Goal: Task Accomplishment & Management: Use online tool/utility

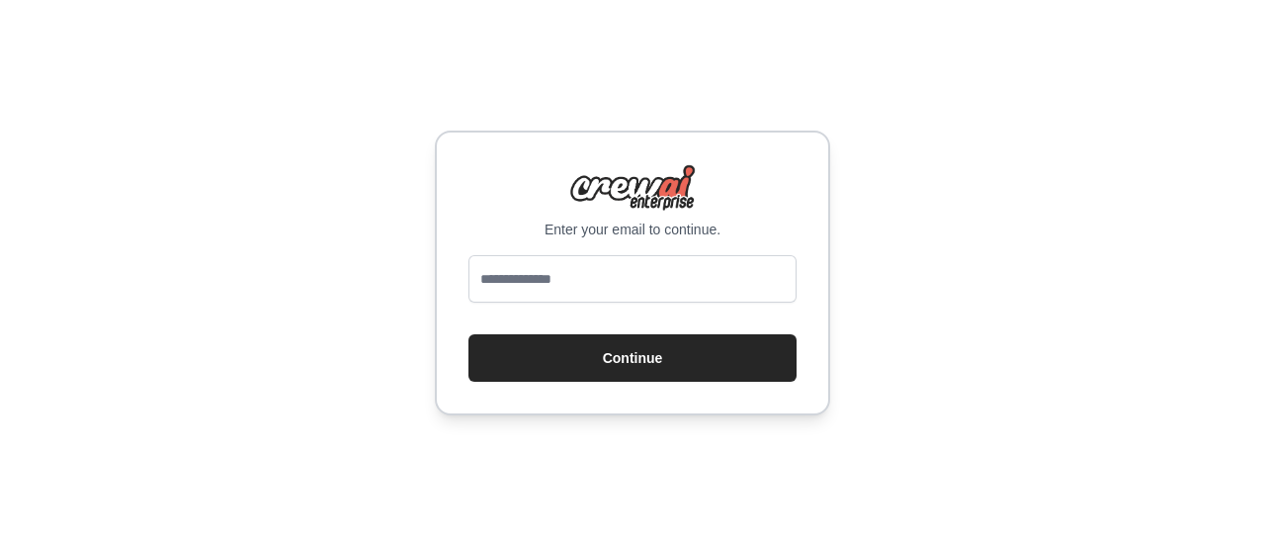
click at [624, 284] on input "email" at bounding box center [633, 278] width 328 height 47
type input "**********"
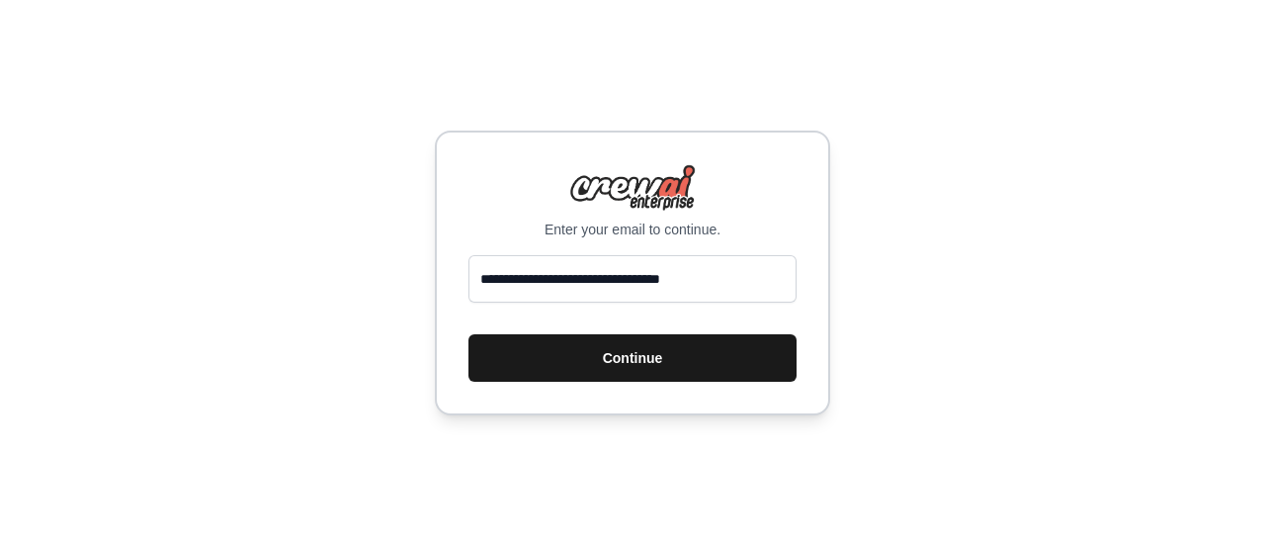
click at [653, 357] on button "Continue" at bounding box center [633, 357] width 328 height 47
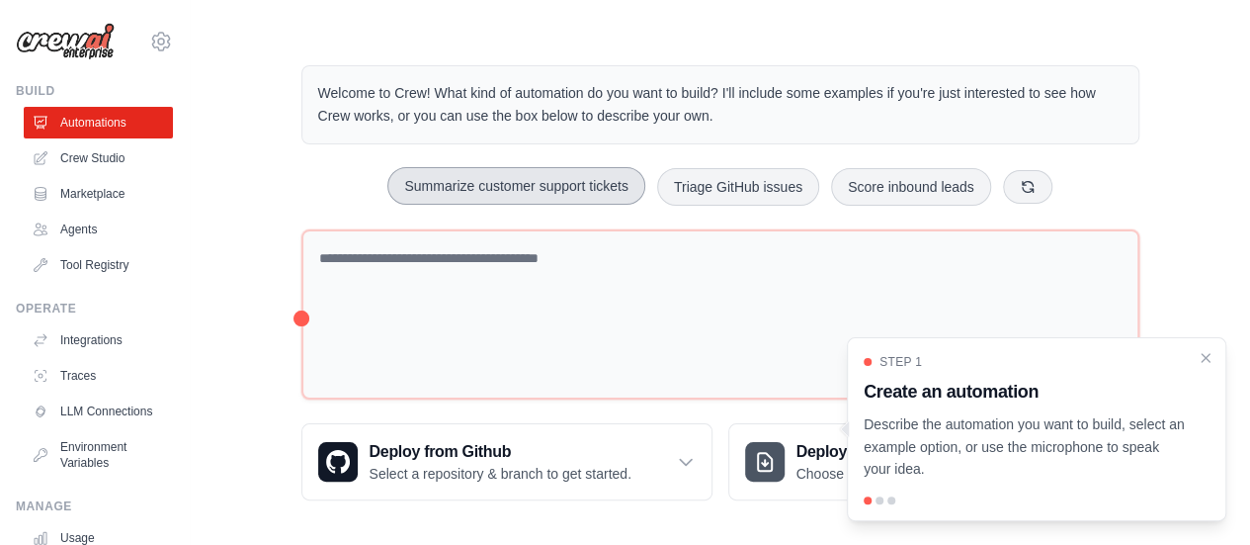
scroll to position [22, 0]
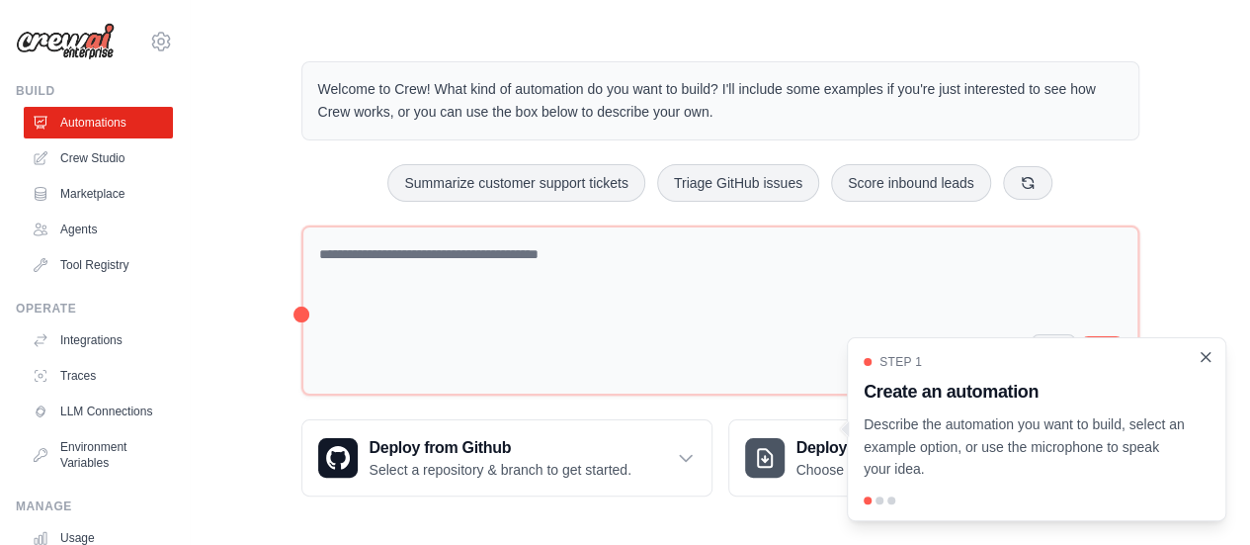
click at [1210, 362] on icon "Close walkthrough" at bounding box center [1206, 357] width 18 height 18
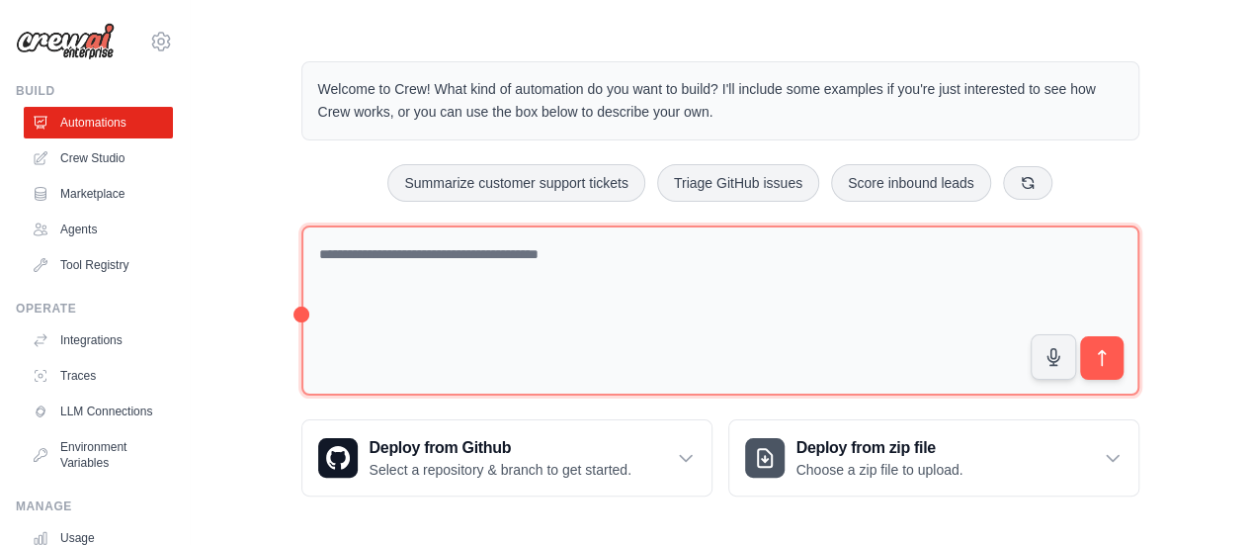
scroll to position [0, 0]
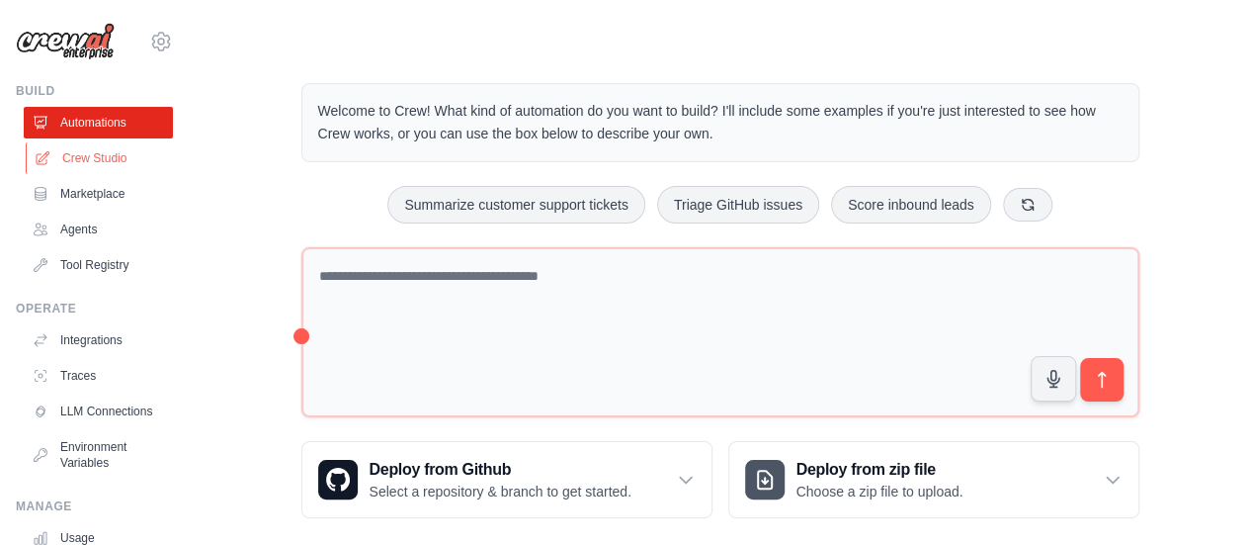
click at [135, 154] on link "Crew Studio" at bounding box center [100, 158] width 149 height 32
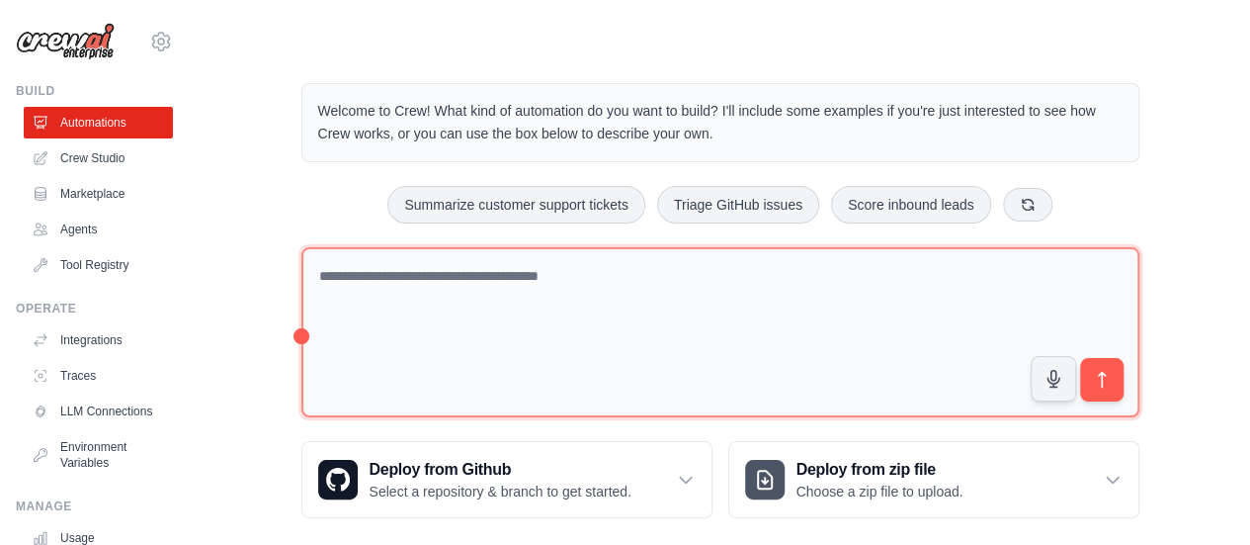
scroll to position [22, 0]
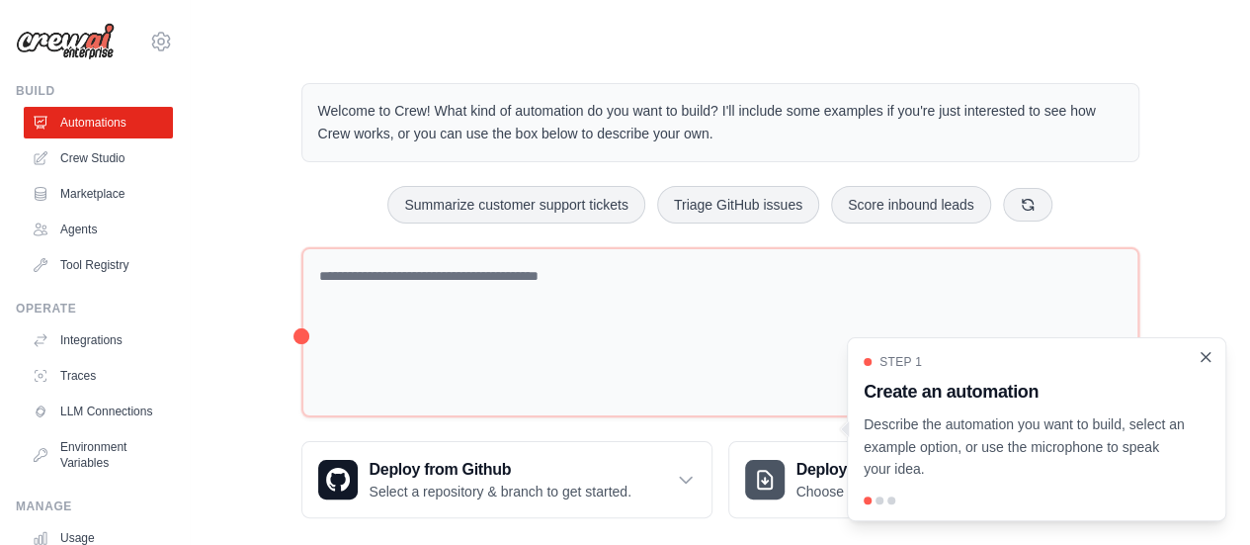
click at [1213, 359] on div "Step 1 Create an automation Describe the automation you want to build, select a…" at bounding box center [1037, 429] width 380 height 184
click at [1213, 359] on icon "Close walkthrough" at bounding box center [1206, 357] width 18 height 18
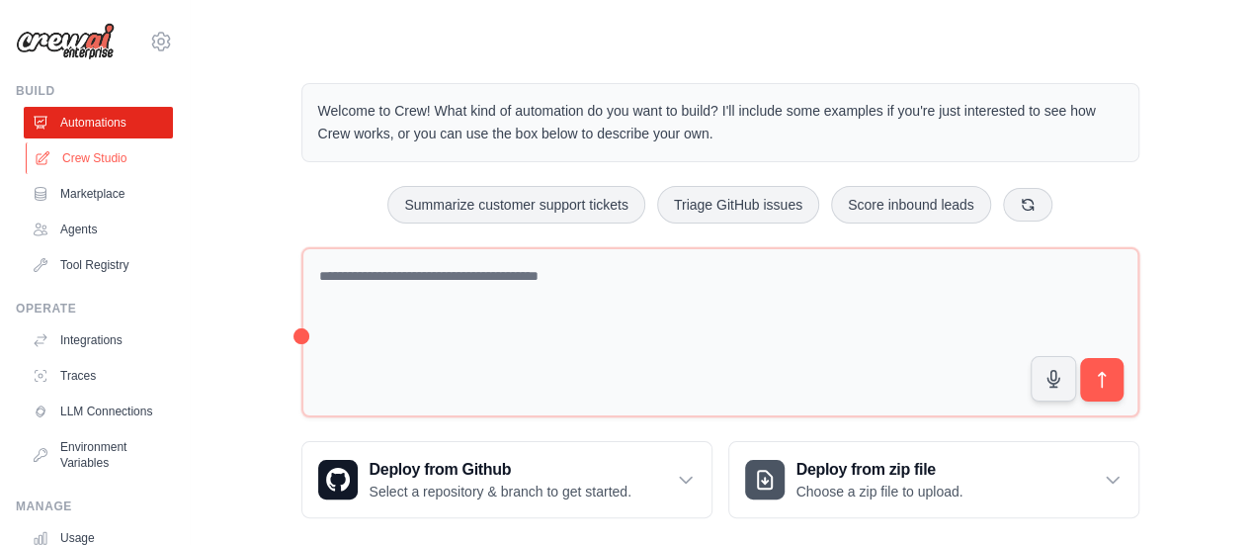
click at [142, 165] on link "Crew Studio" at bounding box center [100, 158] width 149 height 32
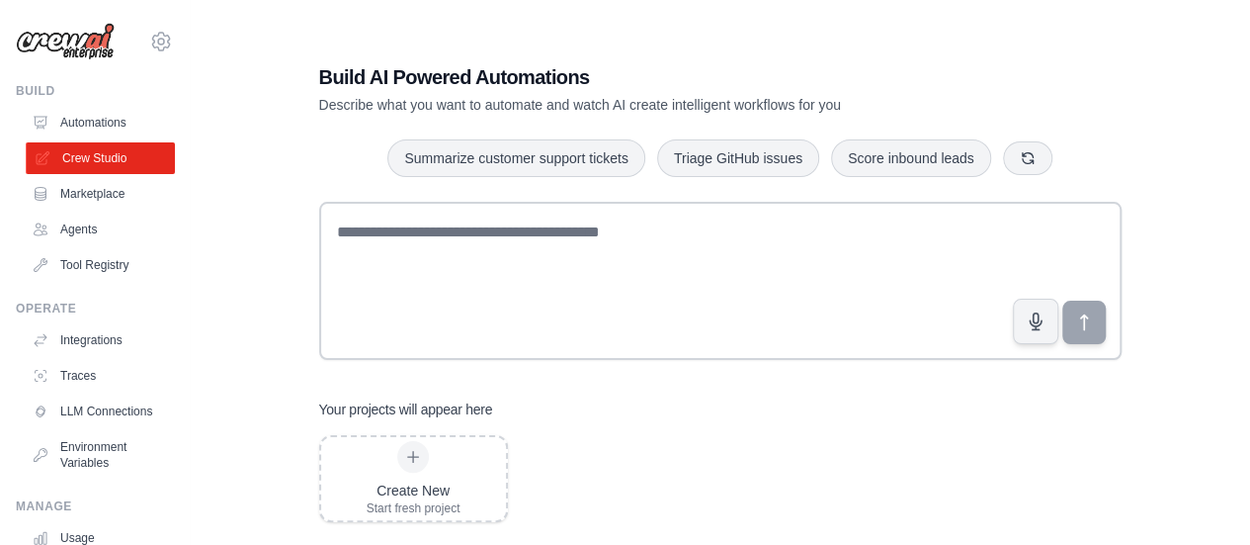
click at [138, 145] on link "Crew Studio" at bounding box center [100, 158] width 149 height 32
click at [1028, 154] on icon "button" at bounding box center [1028, 157] width 16 height 16
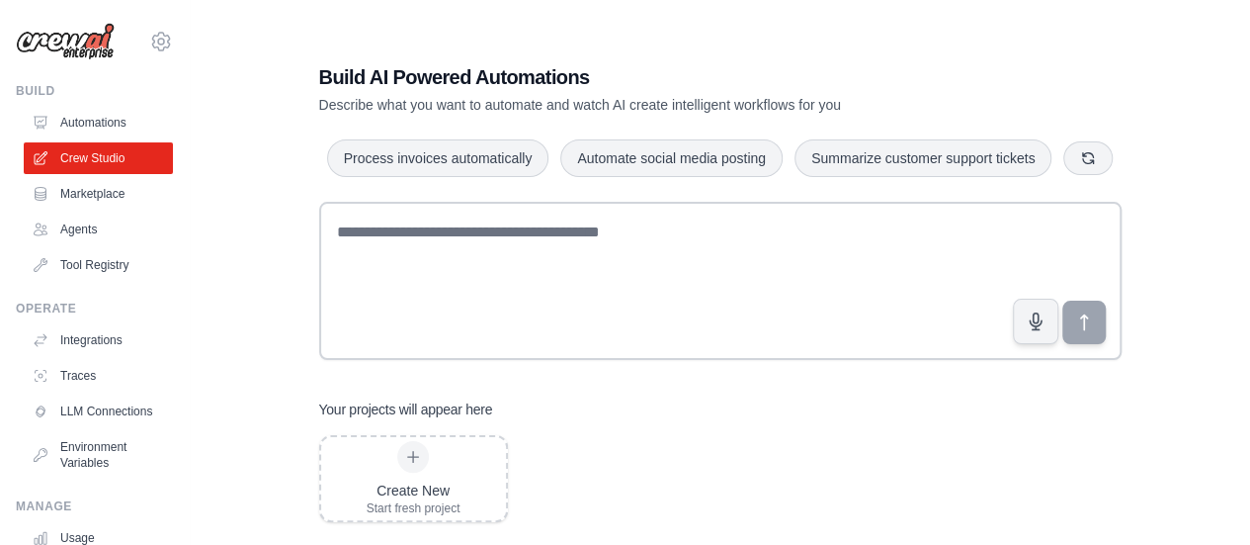
click at [1084, 161] on icon "button" at bounding box center [1088, 157] width 11 height 11
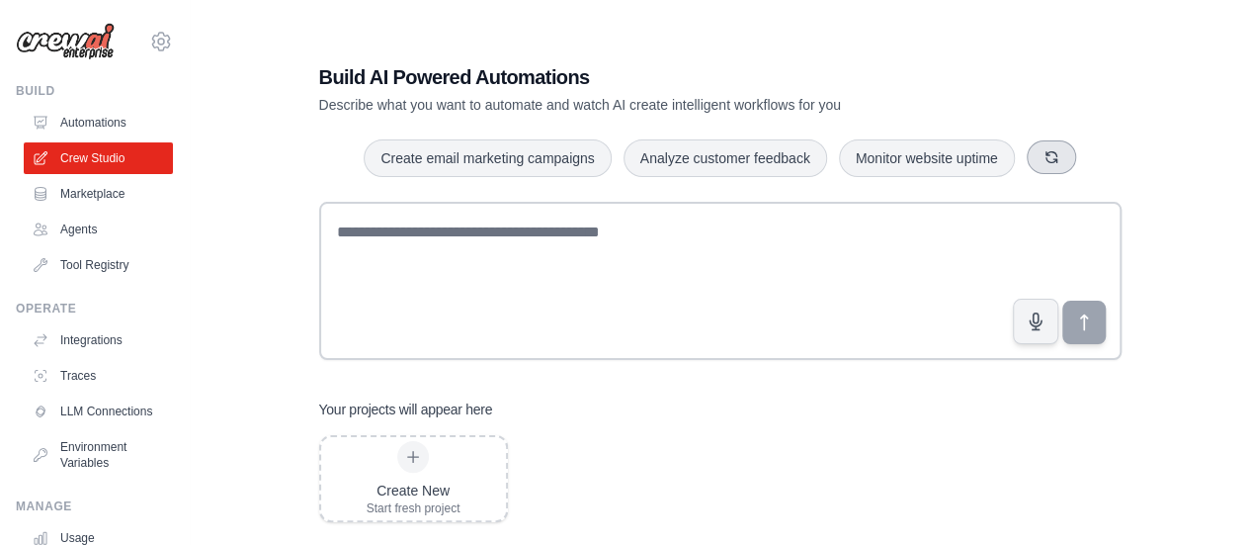
click at [1037, 143] on button "button" at bounding box center [1051, 157] width 49 height 34
click at [1045, 149] on button "button" at bounding box center [1027, 157] width 49 height 34
click at [1045, 150] on button "button" at bounding box center [1060, 157] width 49 height 34
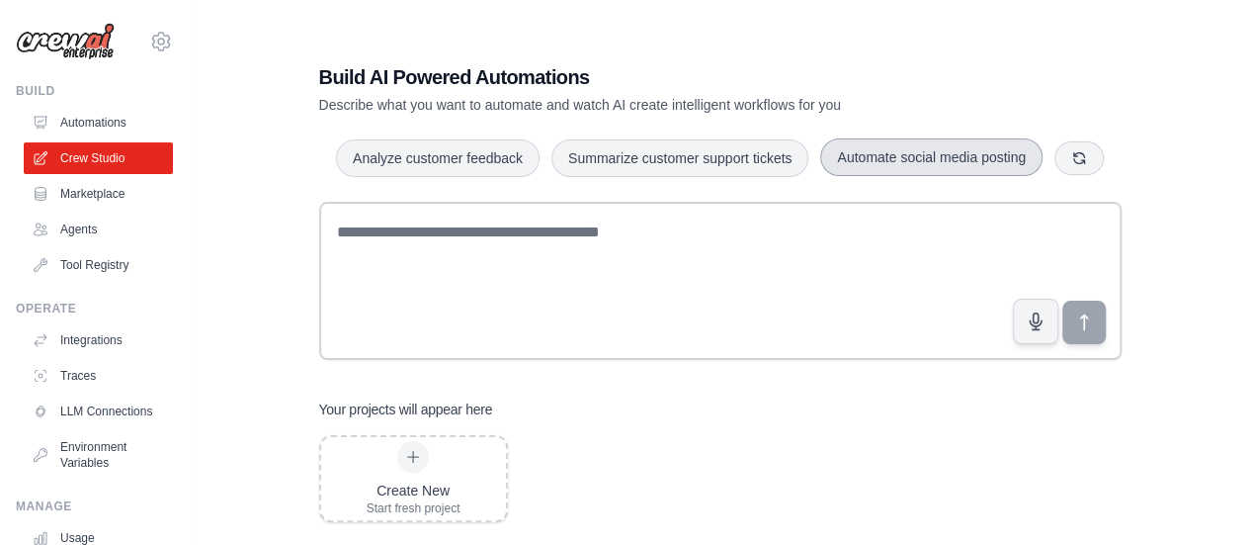
drag, startPoint x: 971, startPoint y: 170, endPoint x: 1025, endPoint y: 171, distance: 54.4
click at [971, 169] on button "Automate social media posting" at bounding box center [931, 157] width 222 height 38
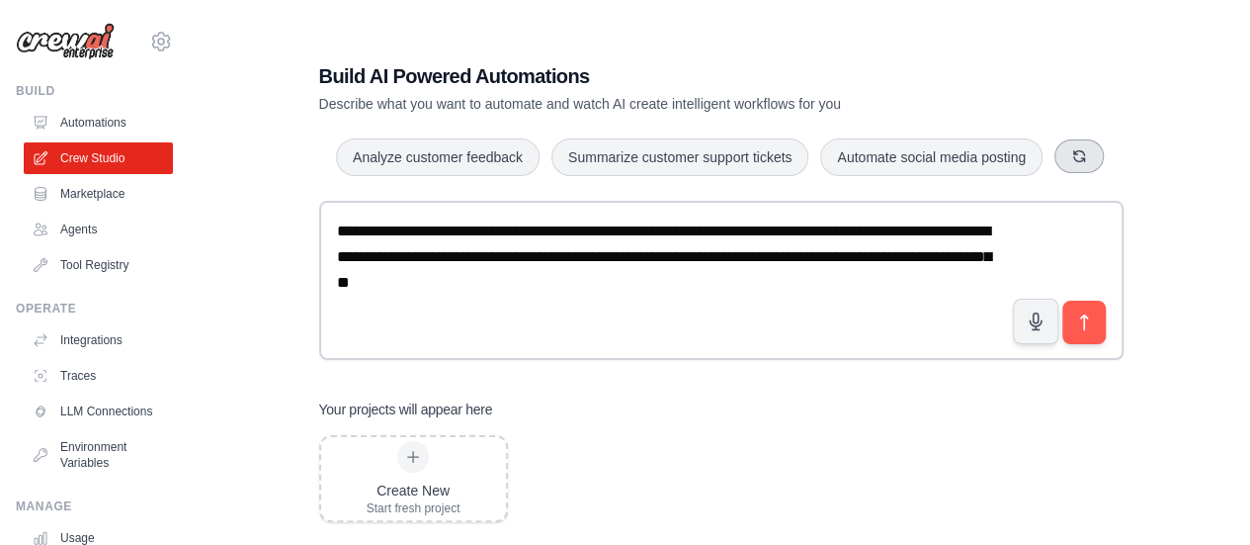
click at [1069, 166] on button "button" at bounding box center [1079, 156] width 49 height 34
click at [576, 319] on textarea "**********" at bounding box center [722, 280] width 806 height 159
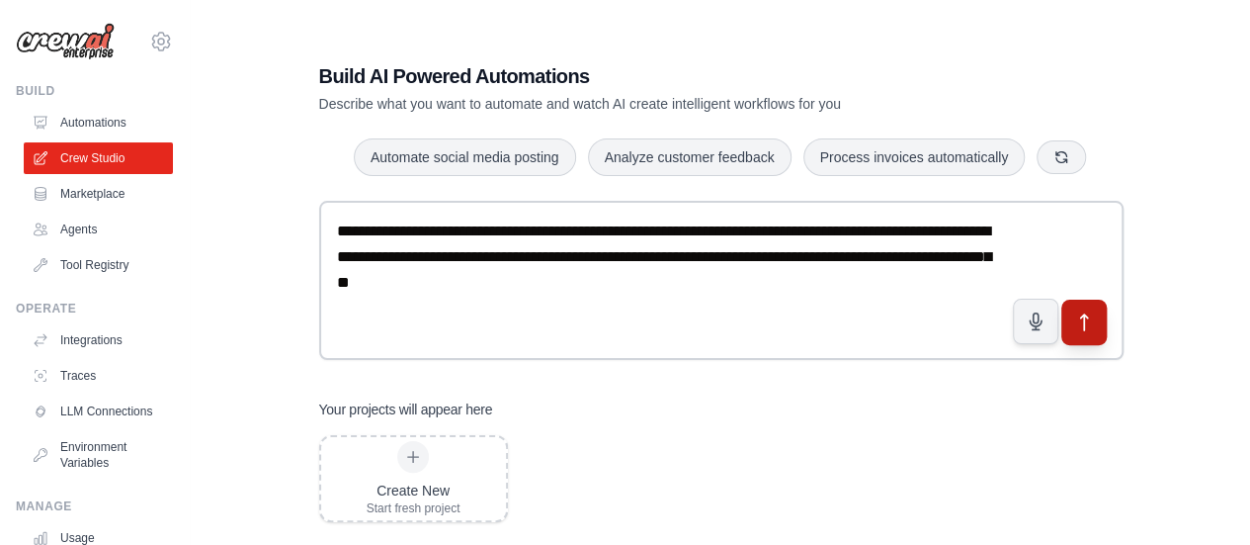
click at [1092, 313] on icon "submit" at bounding box center [1084, 321] width 21 height 21
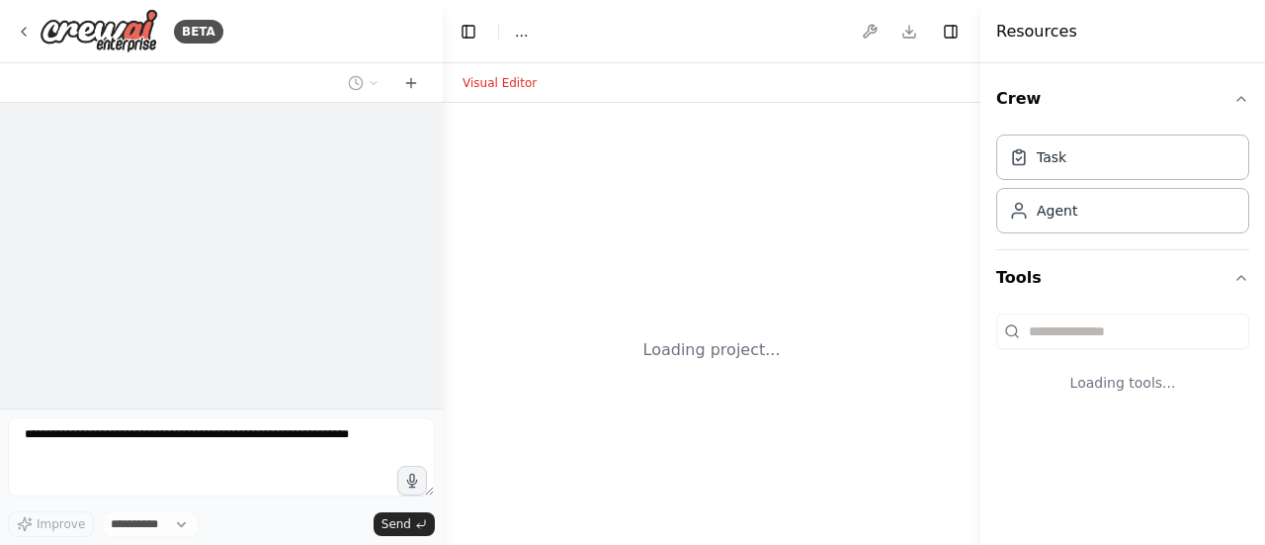
select select "****"
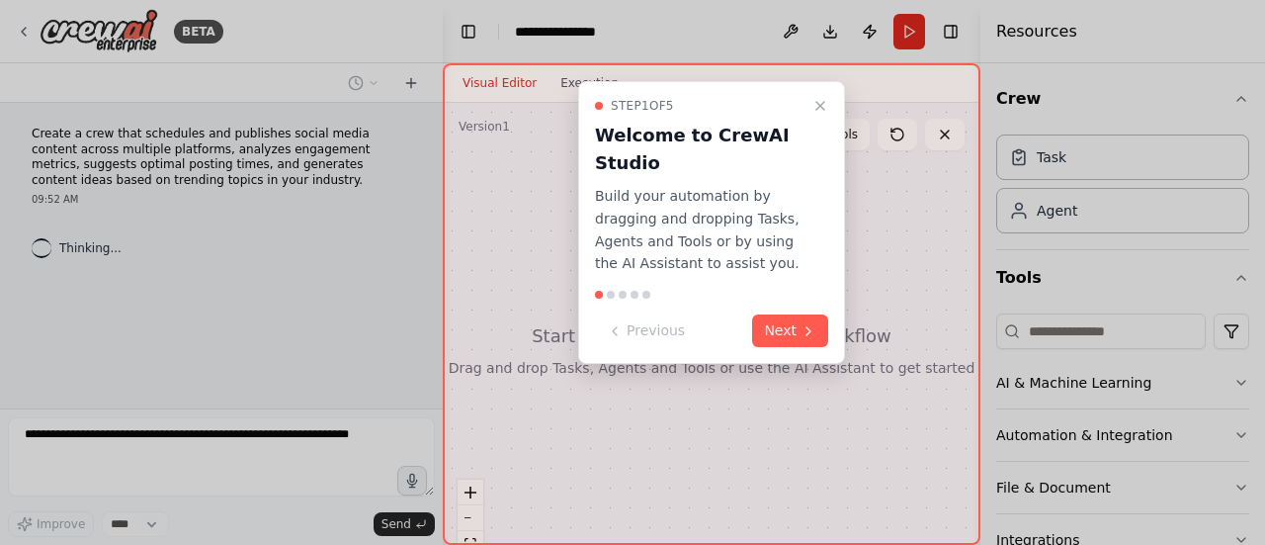
click at [816, 326] on button "Next" at bounding box center [790, 330] width 76 height 33
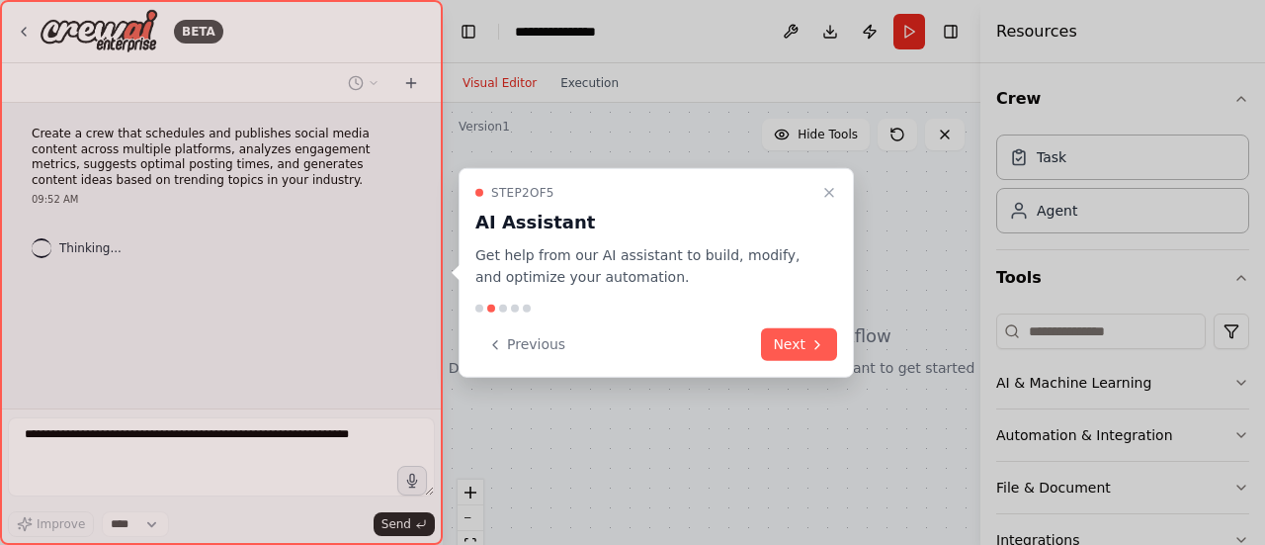
click at [816, 326] on div "Step 2 of 5 AI Assistant Get help from our AI assistant to build, modify, and o…" at bounding box center [656, 272] width 395 height 211
click at [803, 364] on div "Step 2 of 5 AI Assistant Get help from our AI assistant to build, modify, and o…" at bounding box center [656, 272] width 395 height 211
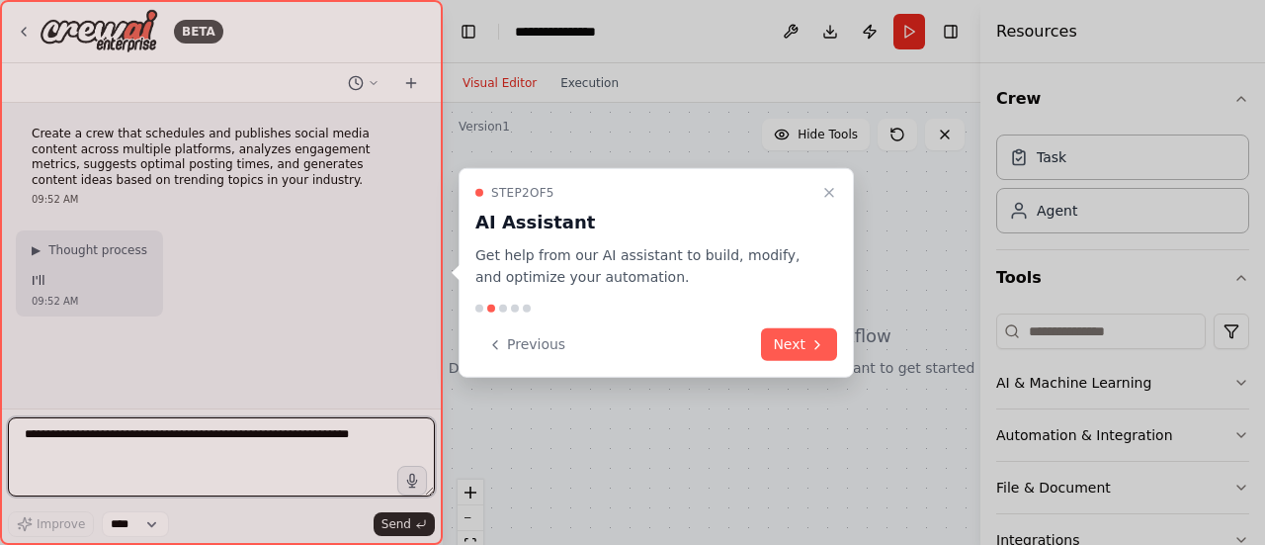
drag, startPoint x: 803, startPoint y: 364, endPoint x: 808, endPoint y: 355, distance: 10.2
click at [803, 363] on div "Step 2 of 5 AI Assistant Get help from our AI assistant to build, modify, and o…" at bounding box center [656, 272] width 395 height 211
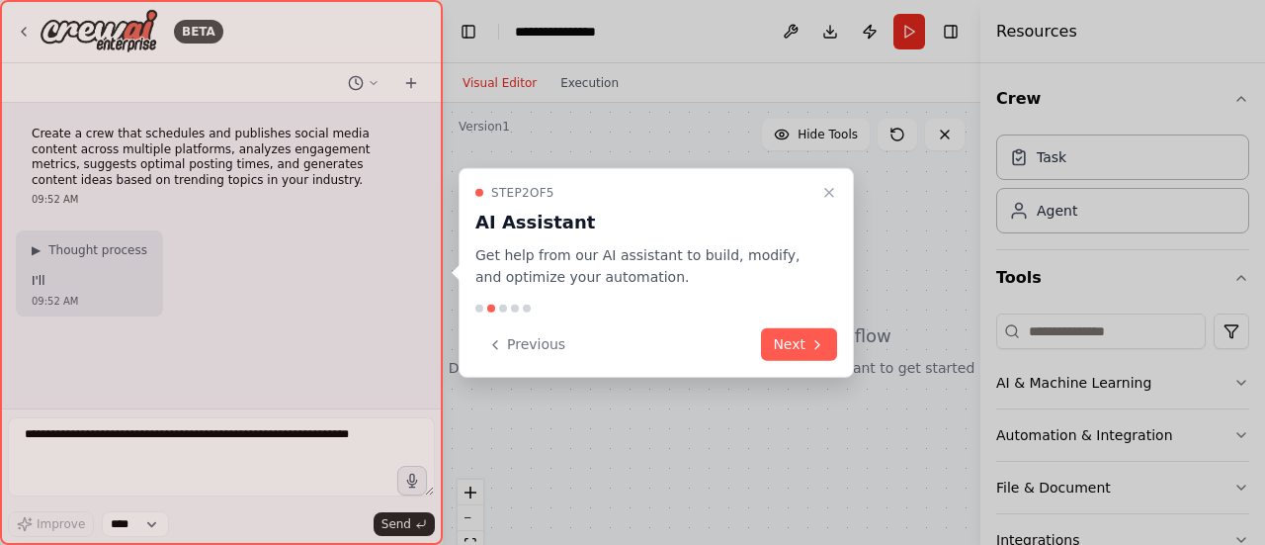
click at [811, 353] on button "Next" at bounding box center [799, 344] width 76 height 33
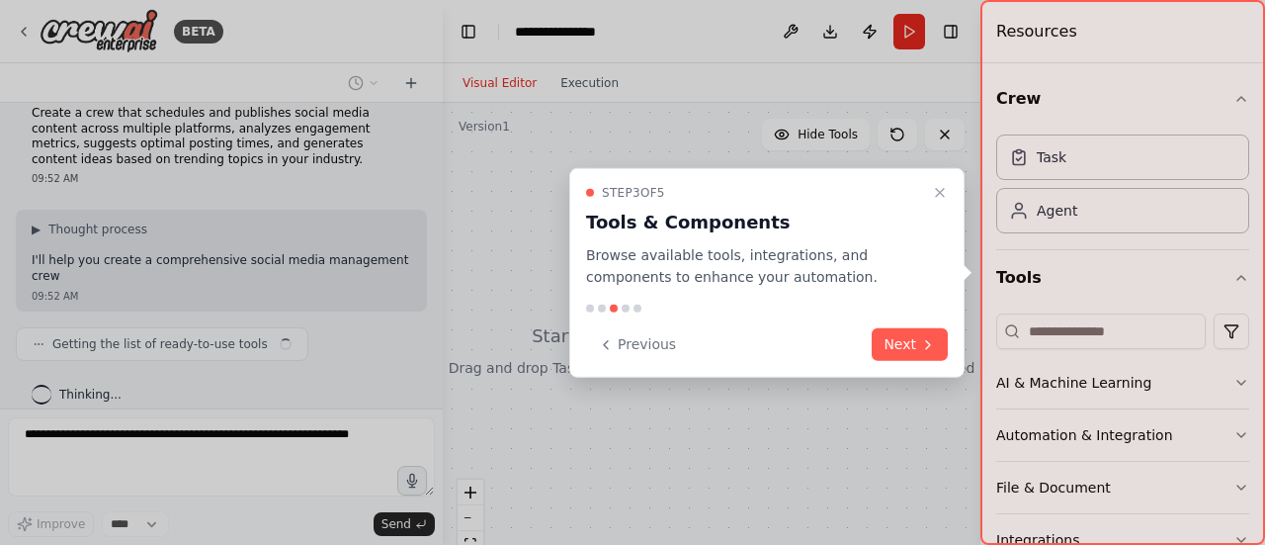
click at [815, 348] on div "Previous Next" at bounding box center [767, 344] width 362 height 33
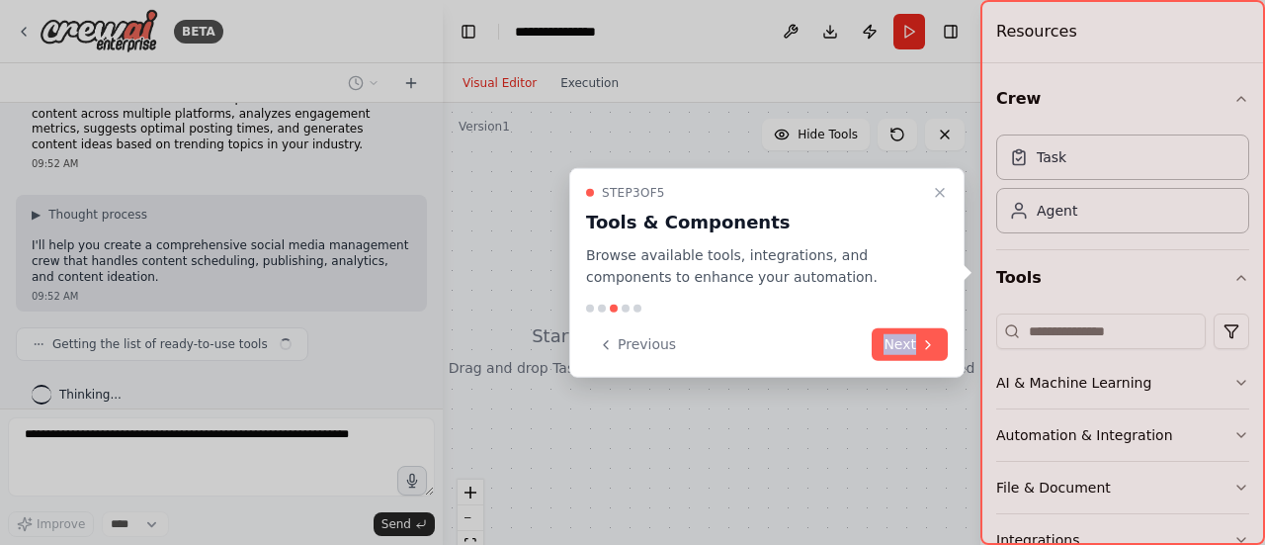
click at [815, 348] on div "Previous Next" at bounding box center [767, 344] width 362 height 33
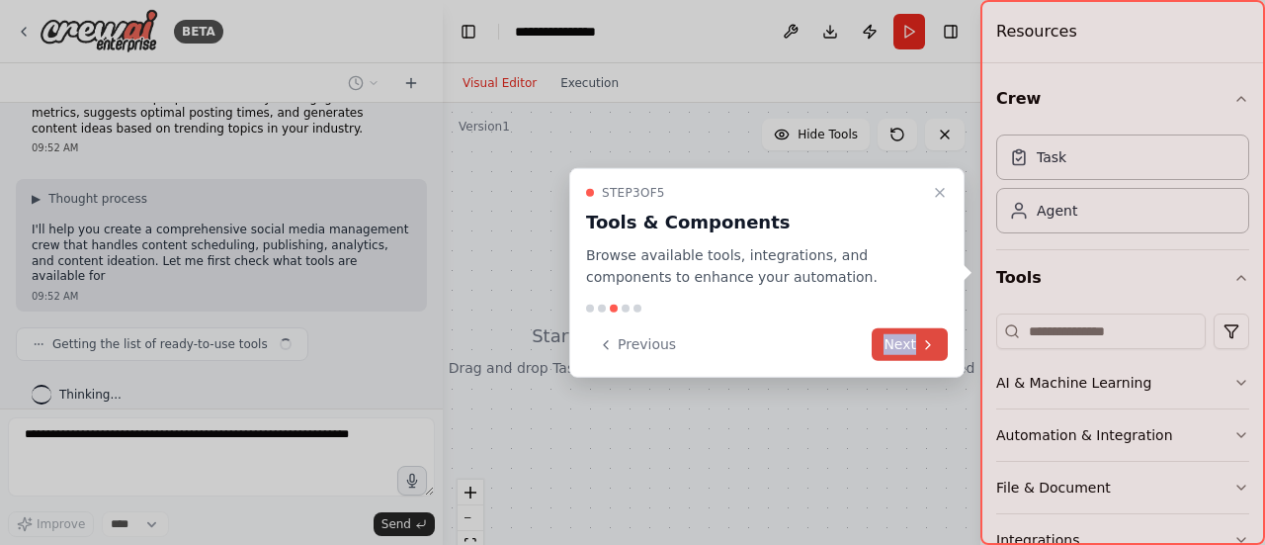
scroll to position [67, 0]
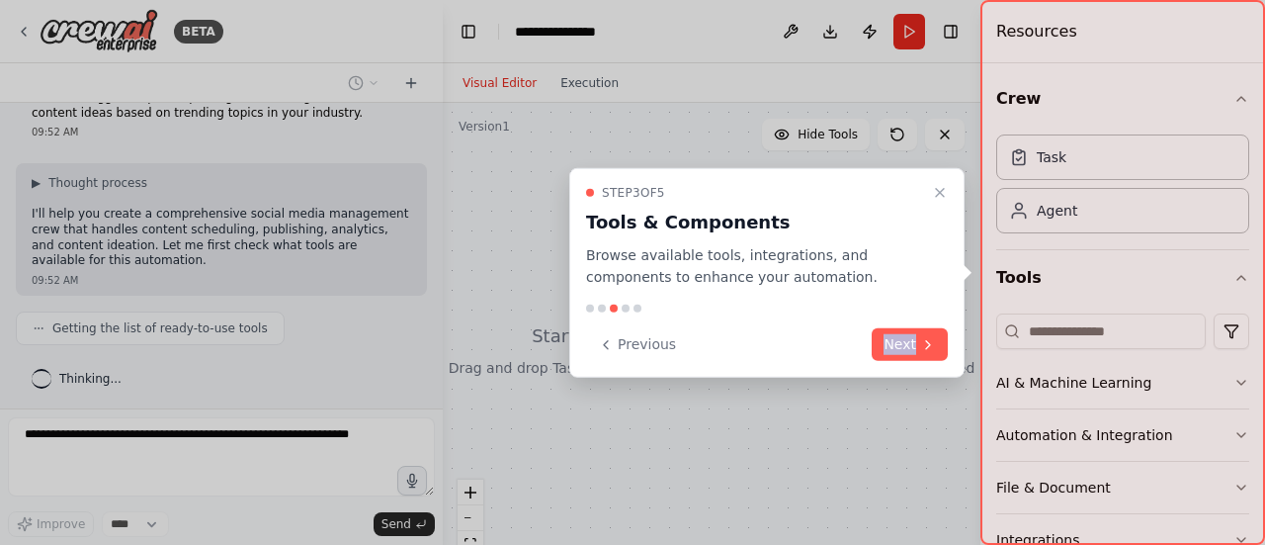
click at [913, 327] on div "Step 3 of 5 Tools & Components Browse available tools, integrations, and compon…" at bounding box center [766, 272] width 395 height 211
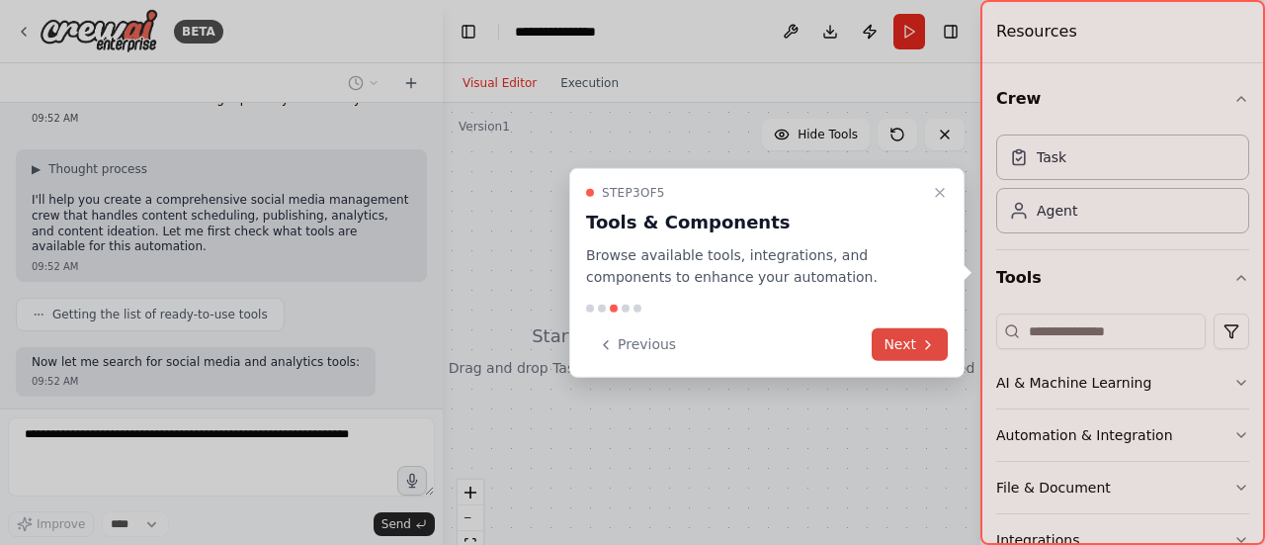
scroll to position [182, 0]
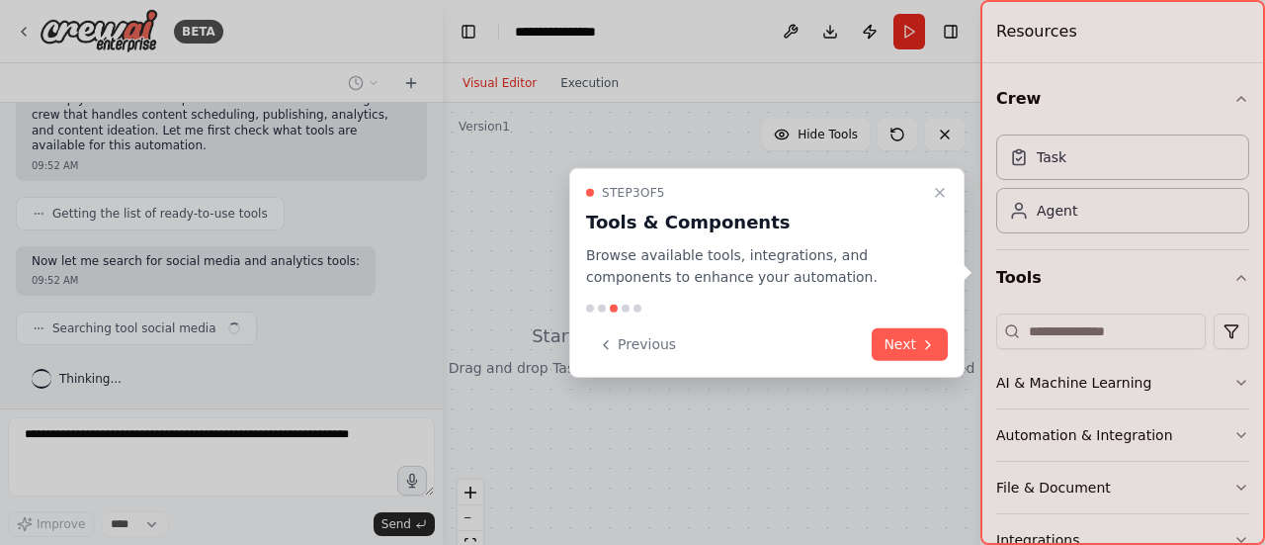
click at [917, 345] on button "Next" at bounding box center [910, 344] width 76 height 33
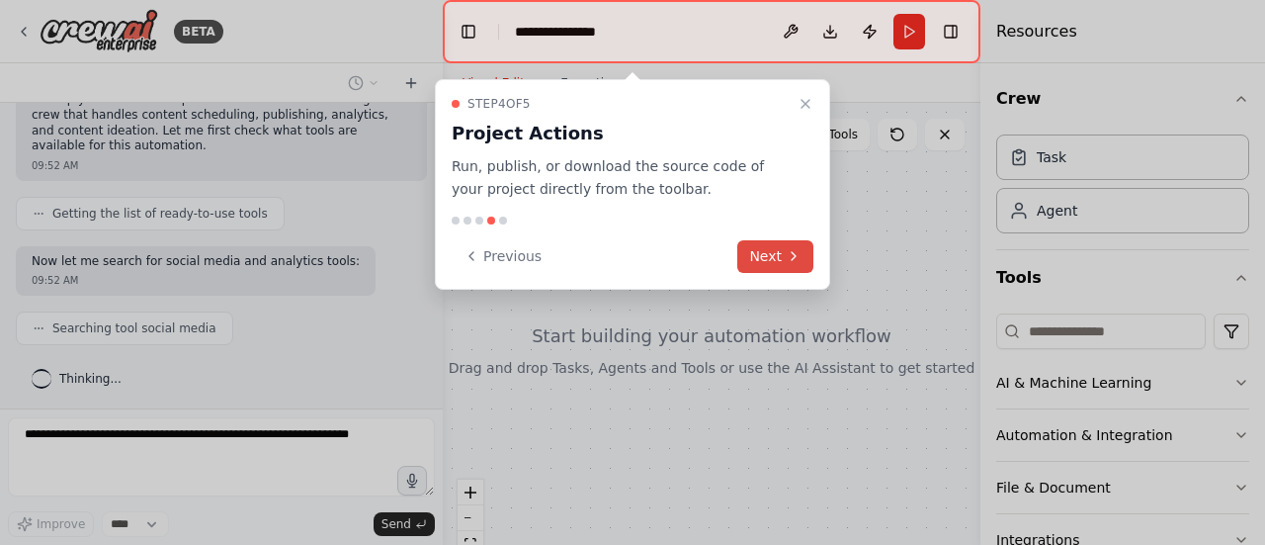
click at [767, 265] on button "Next" at bounding box center [775, 256] width 76 height 33
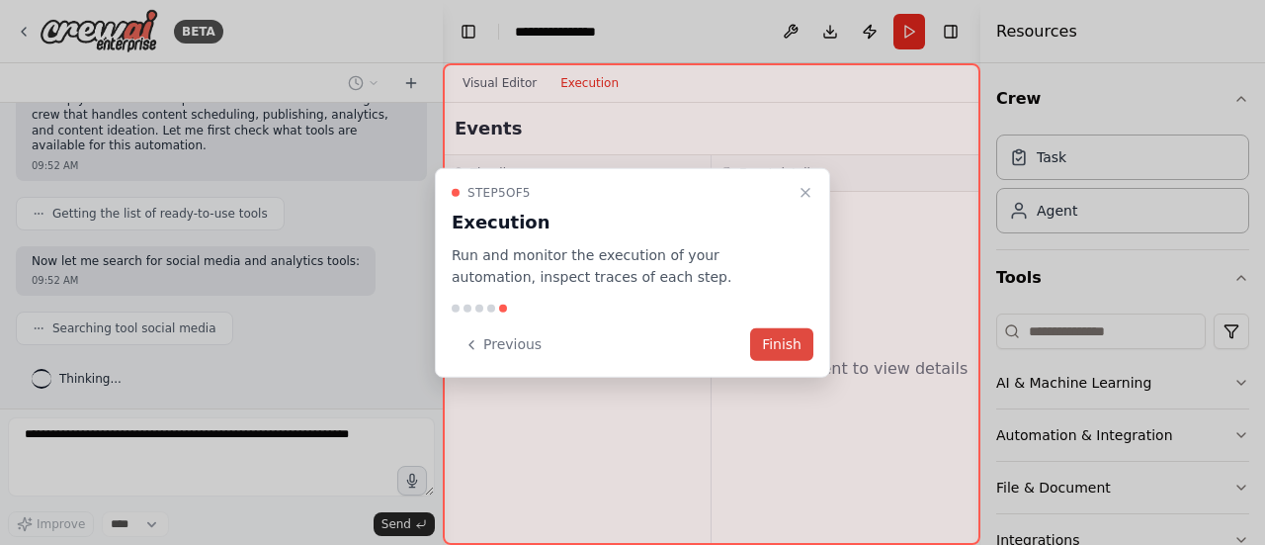
click at [791, 346] on button "Finish" at bounding box center [781, 344] width 63 height 33
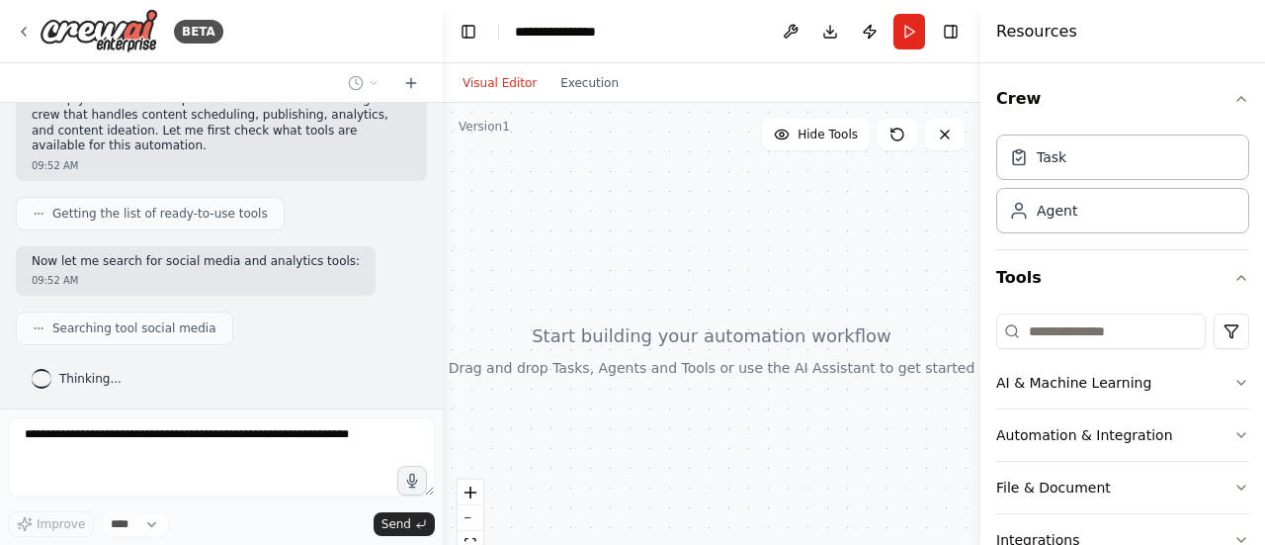
click at [563, 104] on div at bounding box center [712, 350] width 538 height 494
click at [536, 180] on div at bounding box center [712, 350] width 538 height 494
click at [842, 140] on span "Hide Tools" at bounding box center [828, 135] width 60 height 16
click at [842, 140] on span "Show Tools" at bounding box center [825, 135] width 65 height 16
click at [1094, 189] on div "Agent" at bounding box center [1122, 209] width 253 height 45
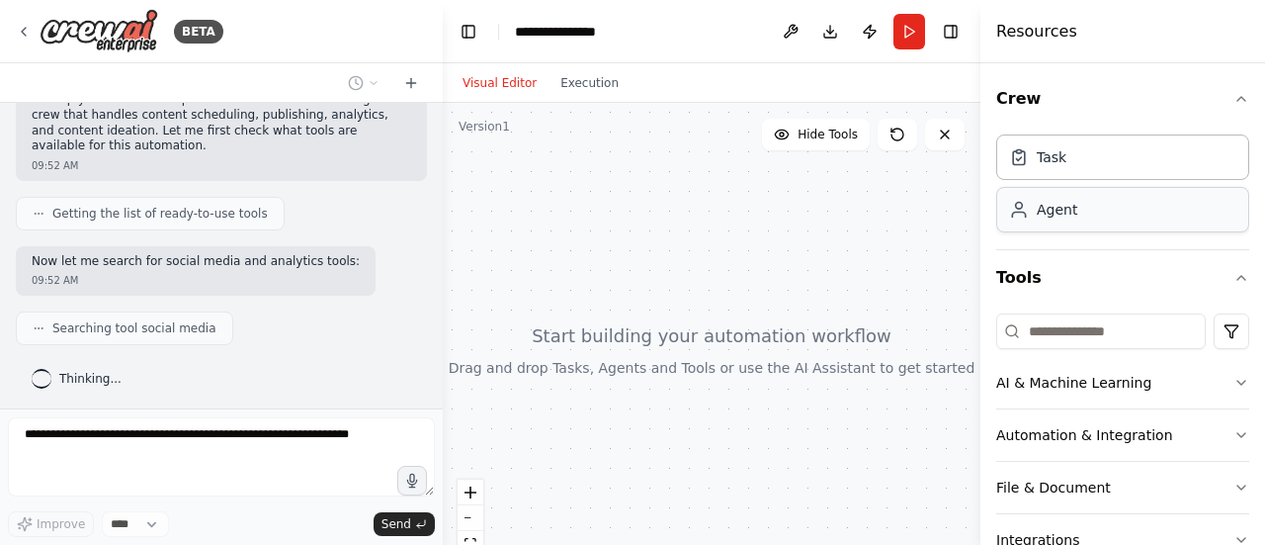
click at [1111, 218] on div "Agent" at bounding box center [1122, 209] width 253 height 45
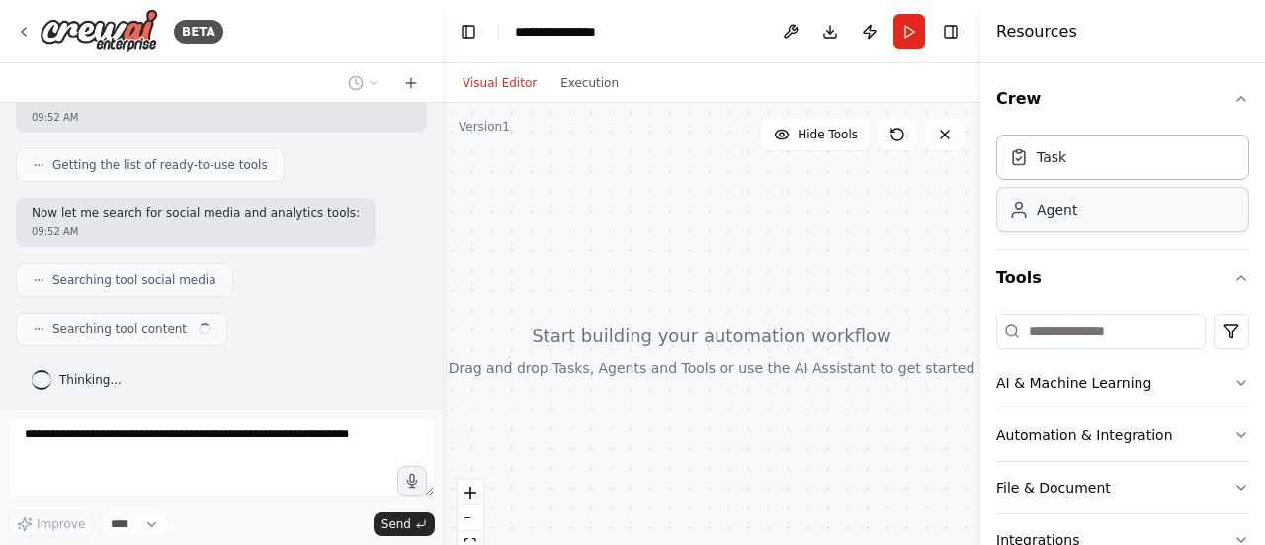
drag, startPoint x: 1111, startPoint y: 218, endPoint x: 998, endPoint y: 211, distance: 113.0
click at [998, 211] on div "Agent" at bounding box center [1122, 209] width 253 height 45
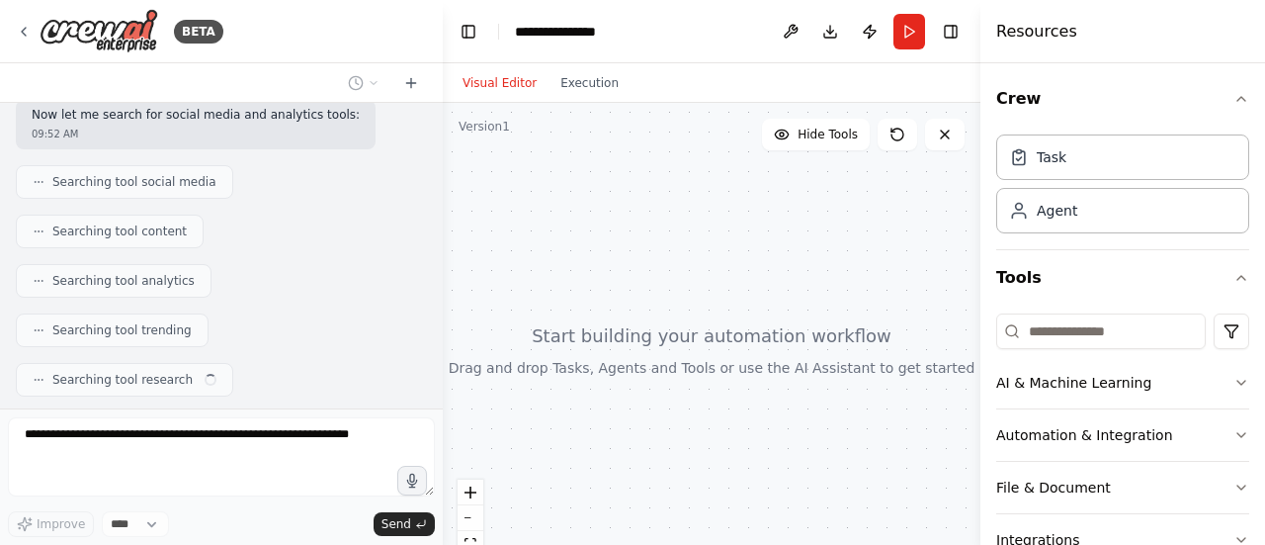
scroll to position [377, 0]
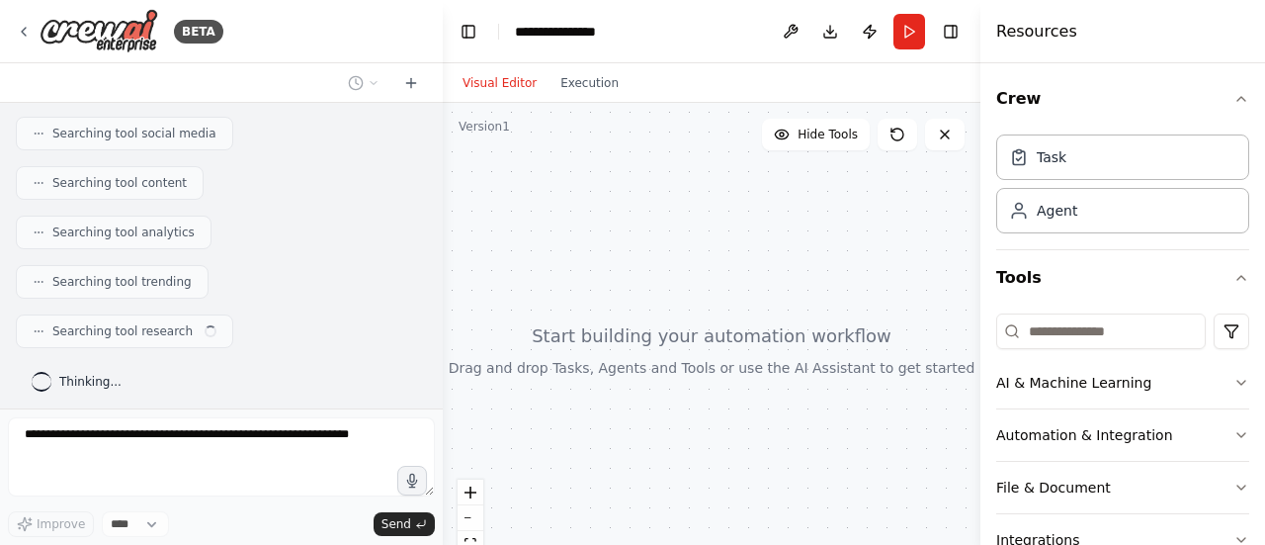
click at [349, 272] on div "Searching tool trending" at bounding box center [221, 282] width 411 height 34
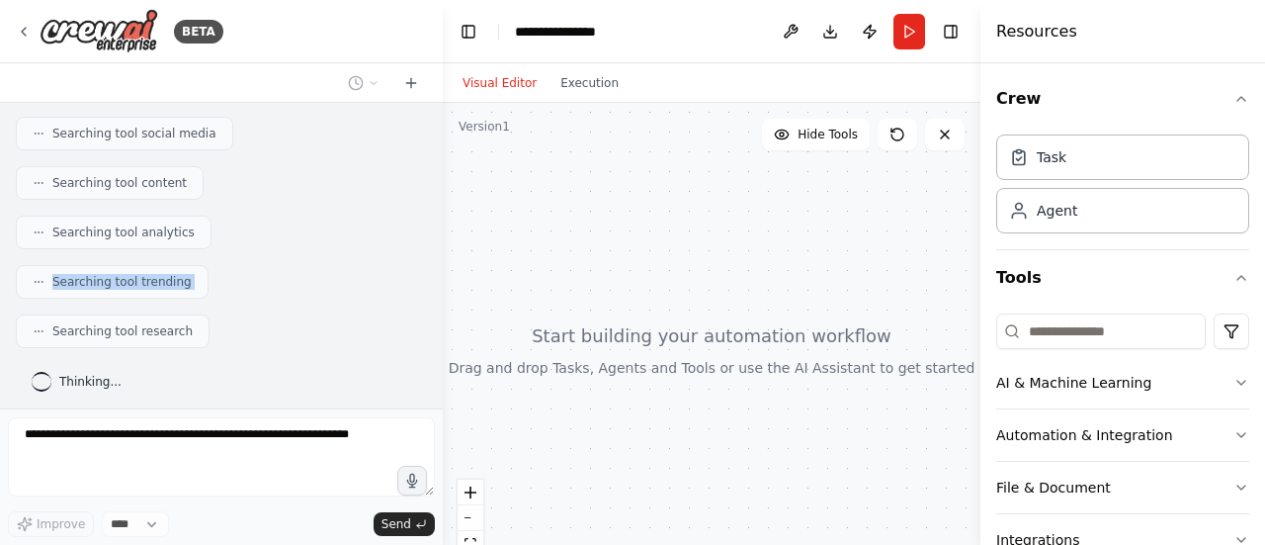
click at [349, 272] on div "Searching tool trending" at bounding box center [221, 282] width 411 height 34
click at [349, 281] on div "Searching tool trending" at bounding box center [221, 282] width 411 height 34
click at [412, 83] on icon at bounding box center [410, 83] width 9 height 0
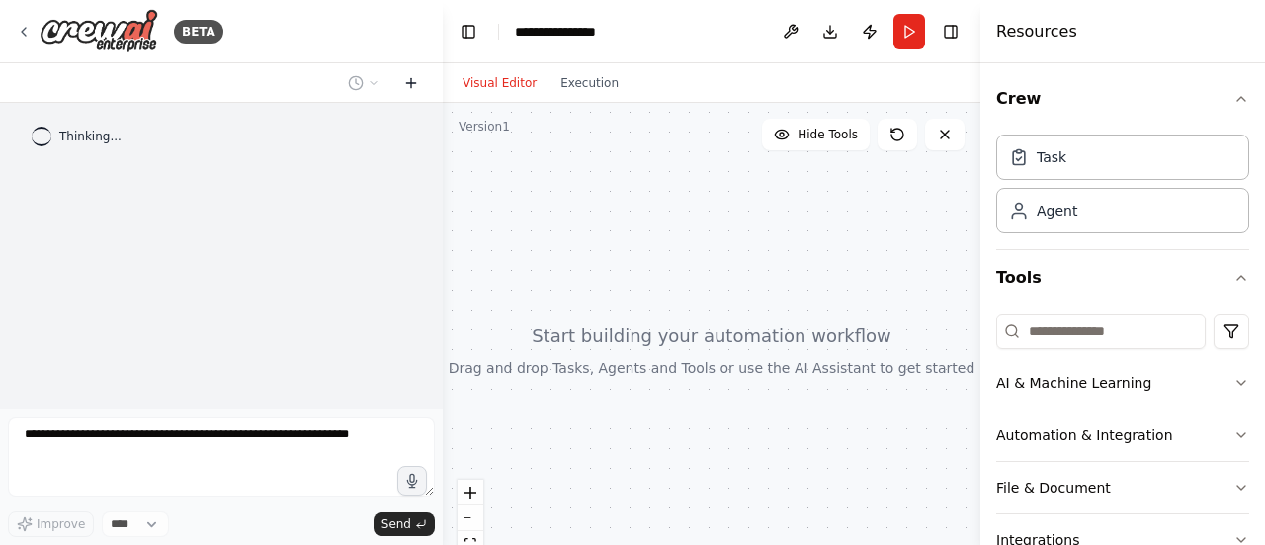
scroll to position [0, 0]
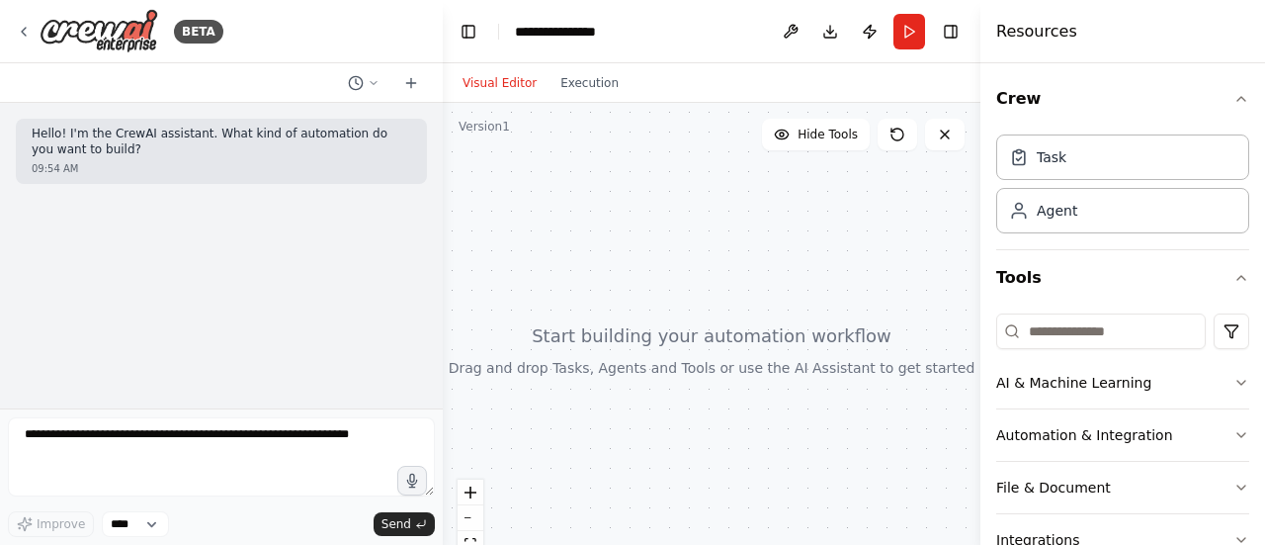
click at [322, 165] on div "09:54 AM" at bounding box center [222, 168] width 380 height 15
click at [378, 81] on icon at bounding box center [374, 83] width 12 height 12
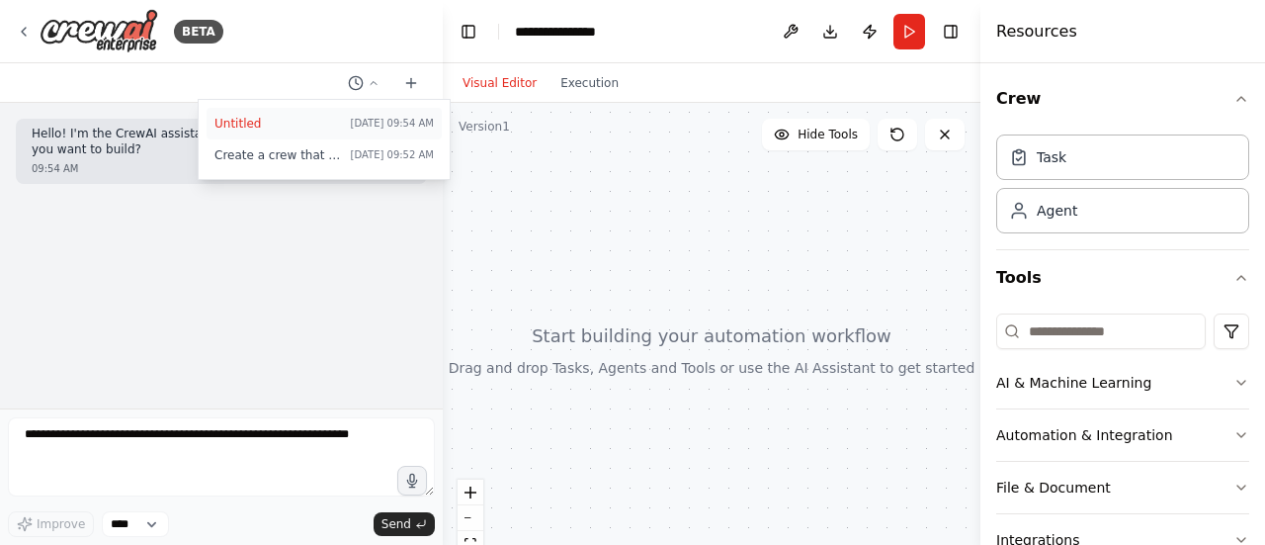
click at [374, 130] on button "Untitled Today 09:54 AM" at bounding box center [324, 124] width 235 height 32
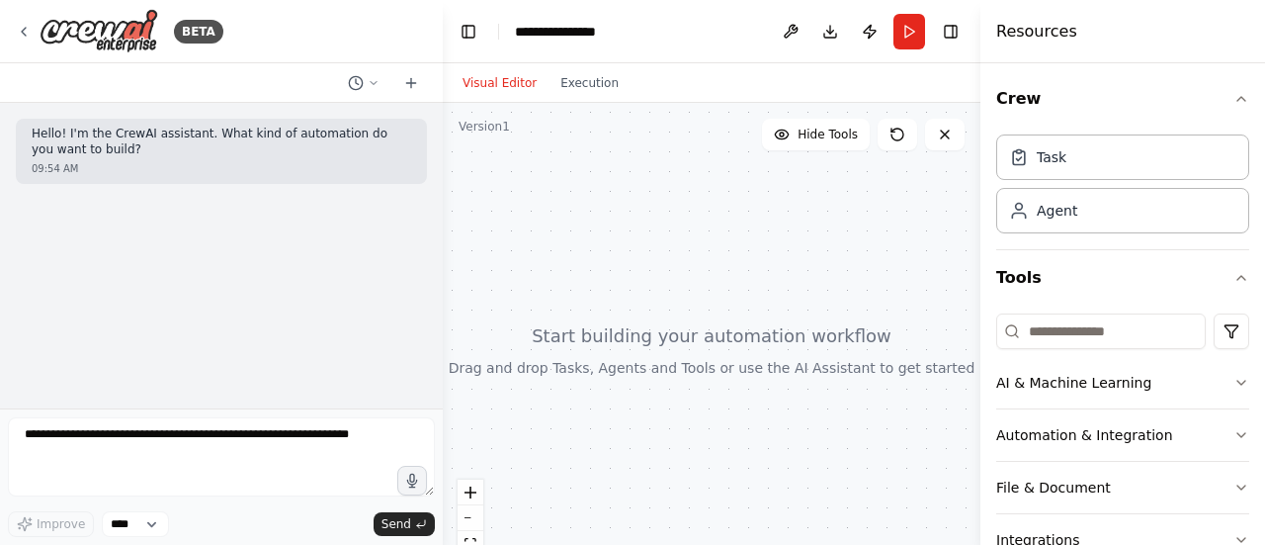
click at [444, 437] on div at bounding box center [712, 350] width 538 height 494
click at [31, 36] on icon at bounding box center [24, 32] width 16 height 16
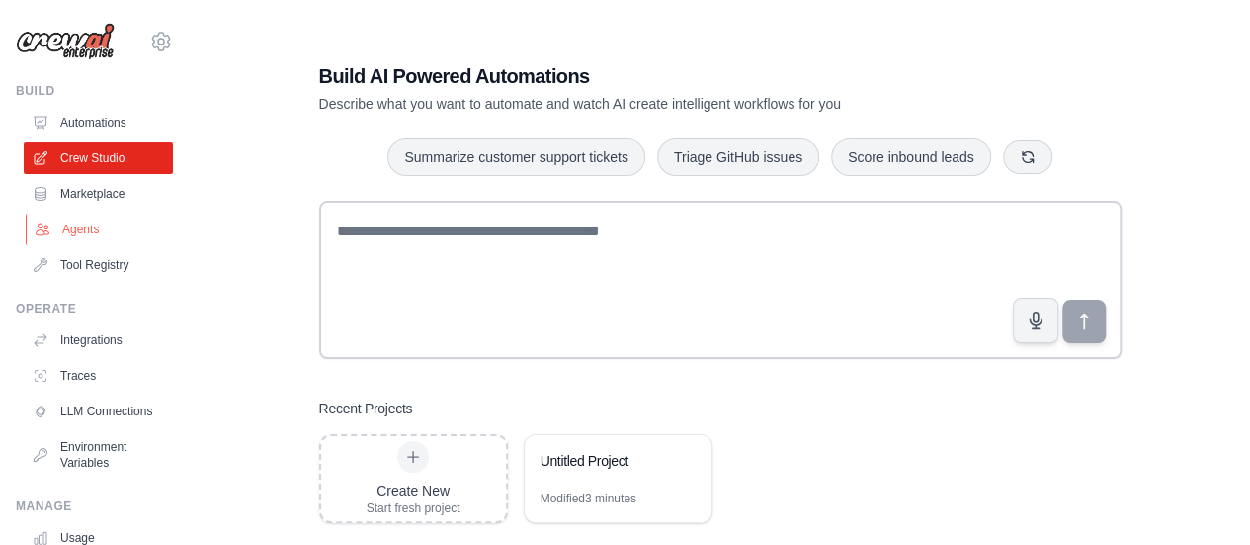
click at [123, 234] on link "Agents" at bounding box center [100, 230] width 149 height 32
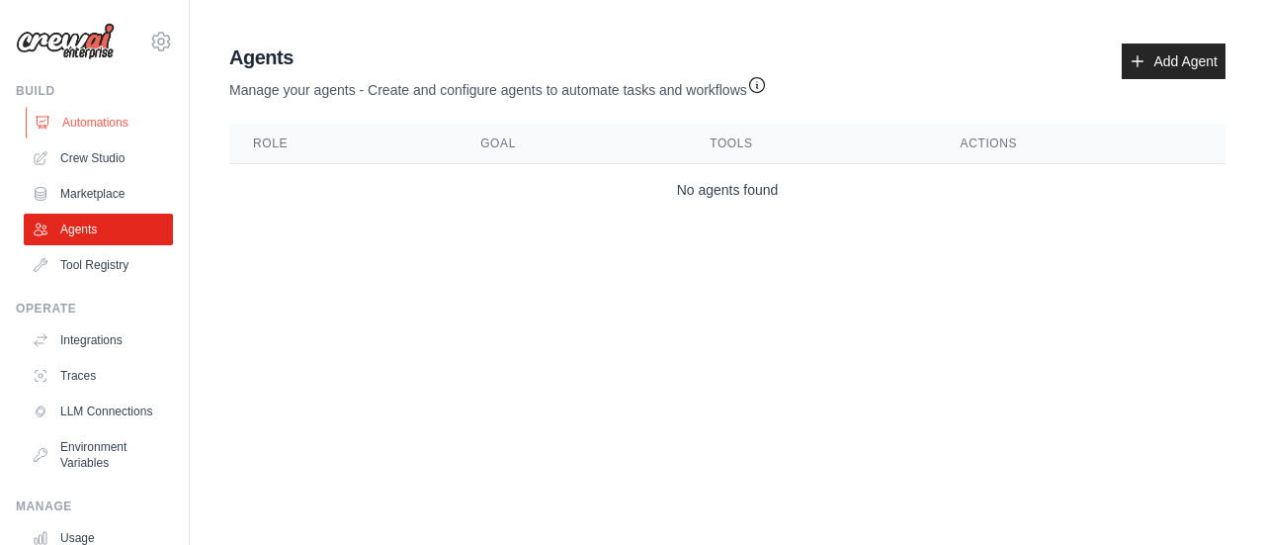
click at [129, 130] on link "Automations" at bounding box center [100, 123] width 149 height 32
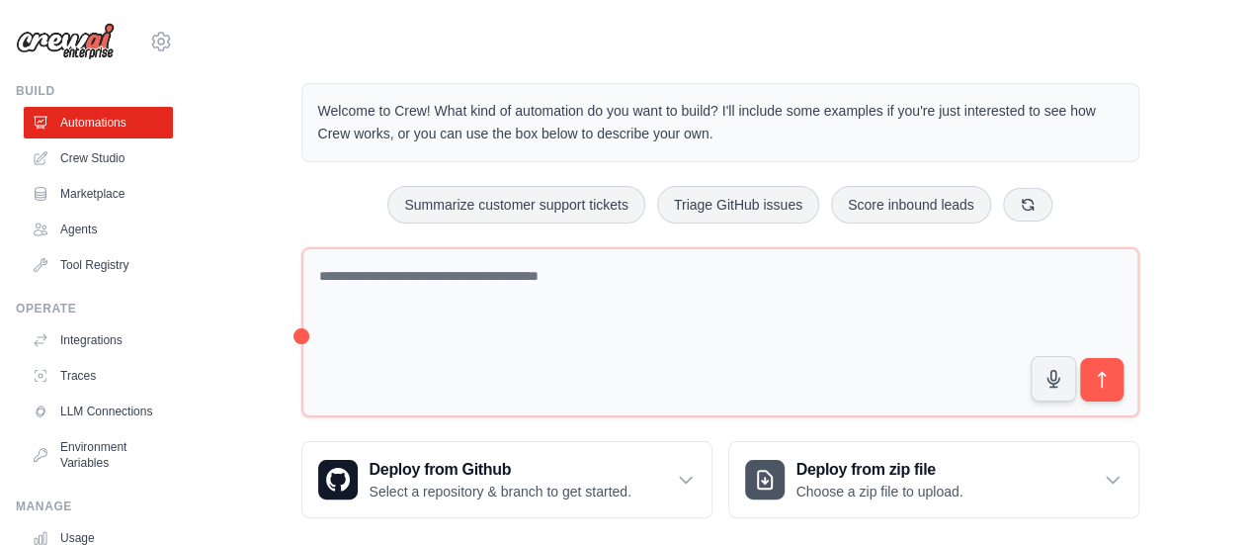
scroll to position [22, 0]
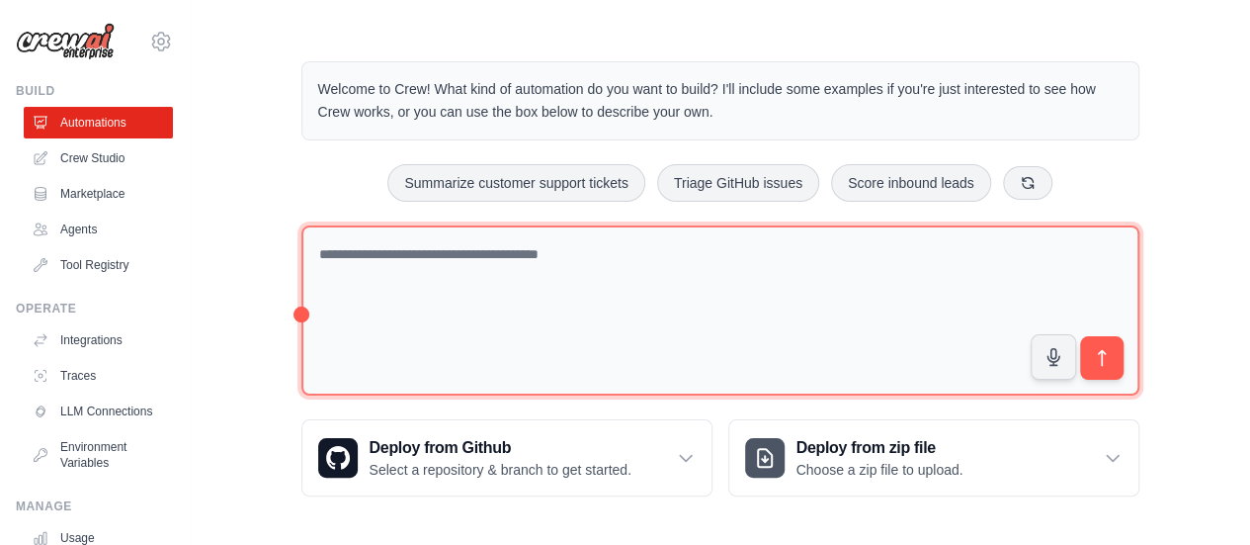
click at [405, 268] on textarea at bounding box center [720, 310] width 838 height 171
type textarea "*"
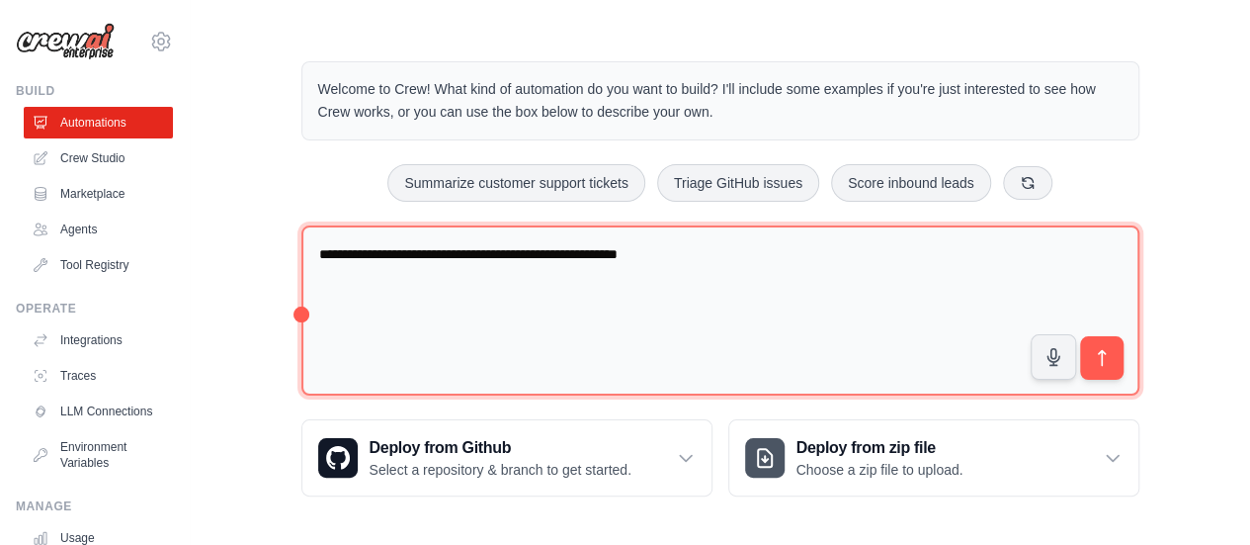
type textarea "**********"
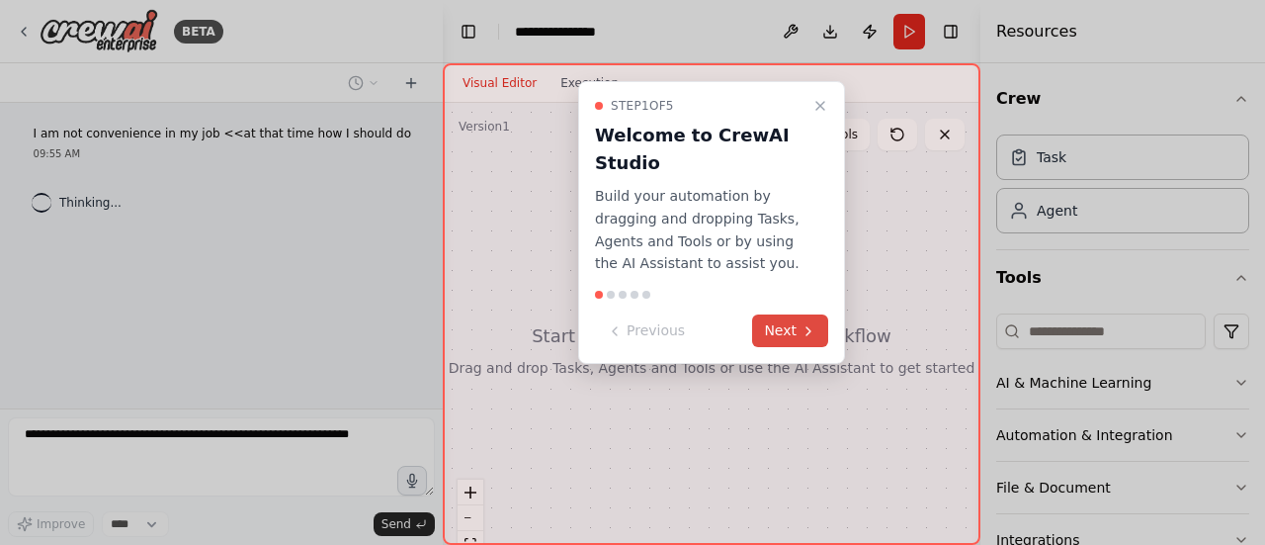
click at [794, 330] on button "Next" at bounding box center [790, 330] width 76 height 33
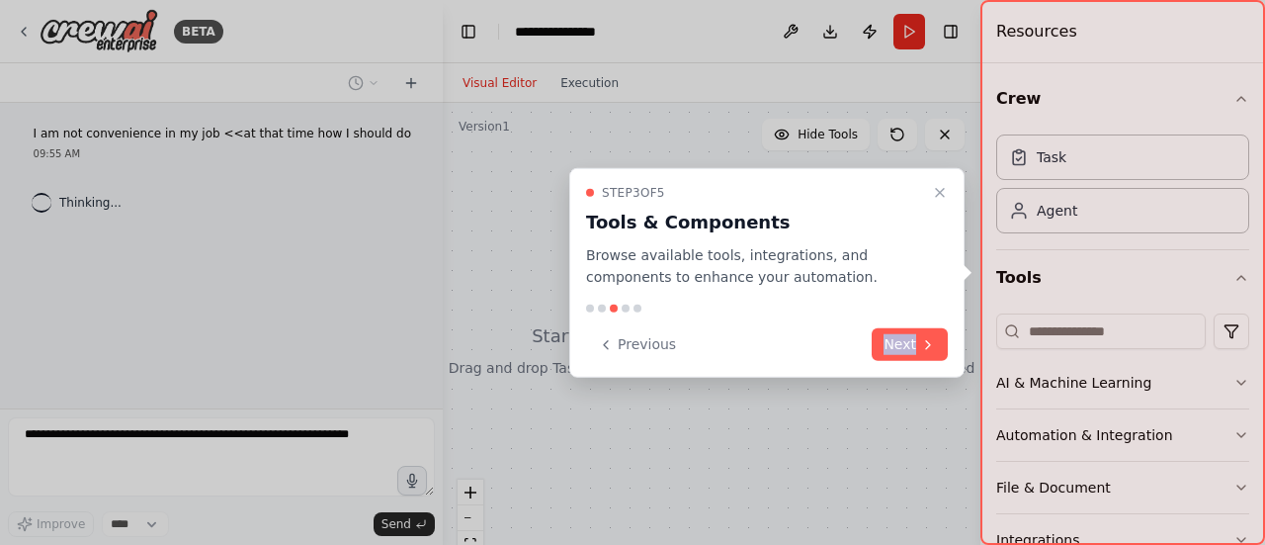
click at [794, 330] on div "Previous Next" at bounding box center [767, 344] width 362 height 33
click at [906, 347] on button "Next" at bounding box center [910, 344] width 76 height 33
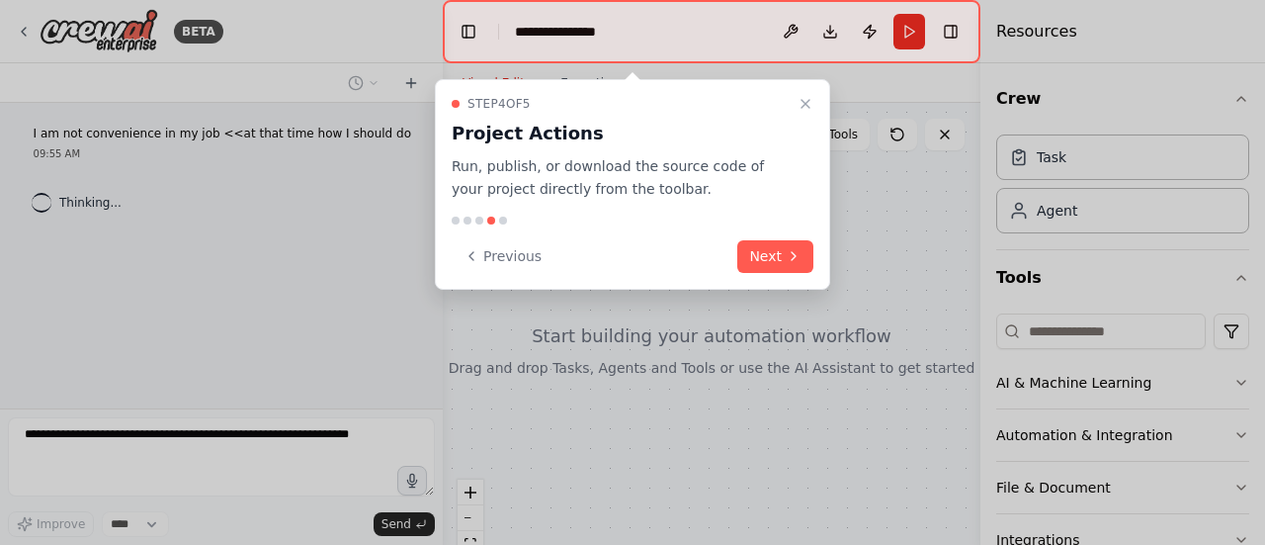
click at [906, 347] on div at bounding box center [632, 272] width 1265 height 545
click at [777, 261] on button "Next" at bounding box center [775, 256] width 76 height 33
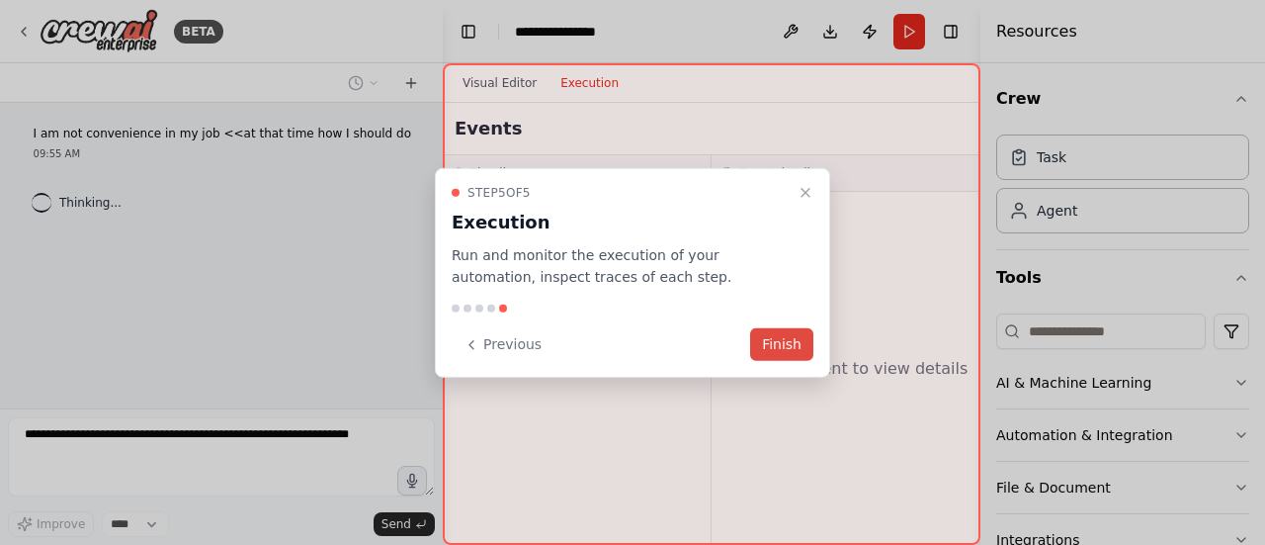
click at [793, 345] on button "Finish" at bounding box center [781, 344] width 63 height 33
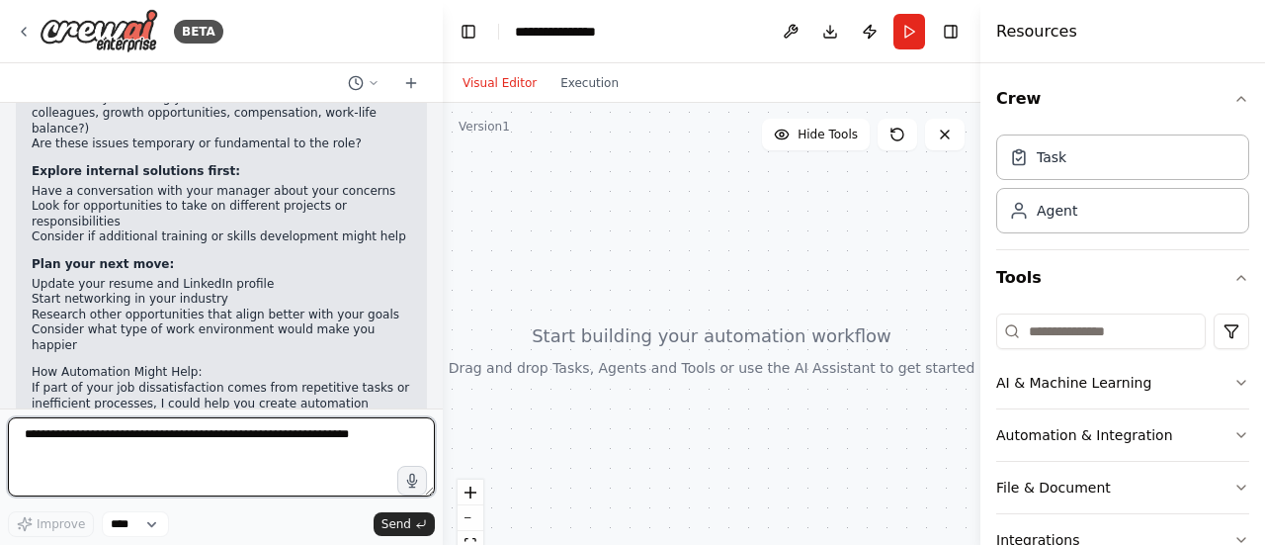
scroll to position [218, 0]
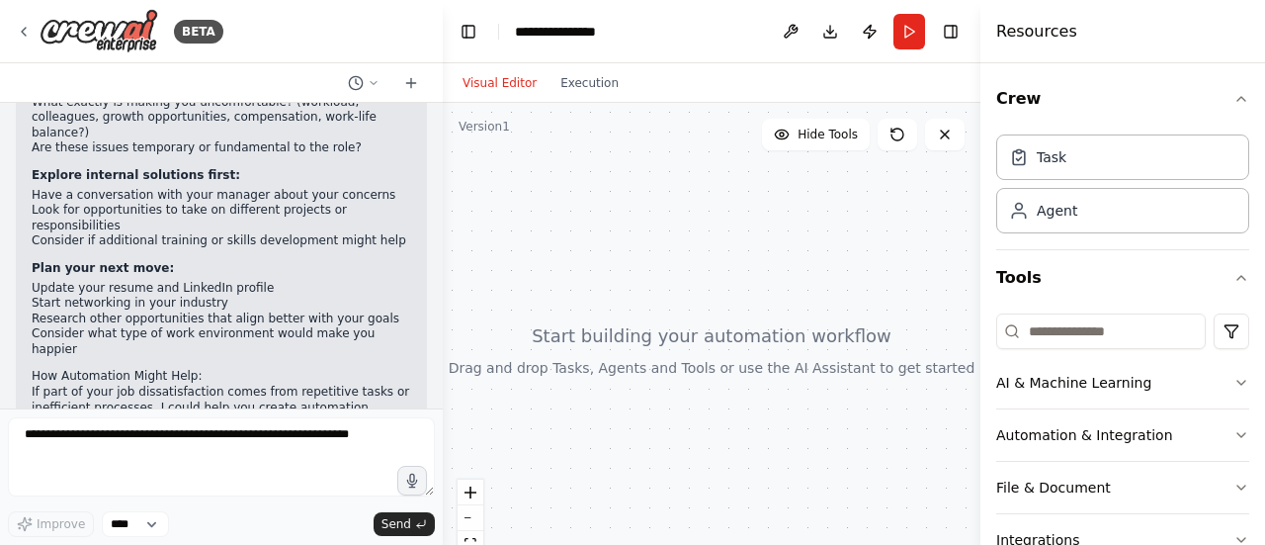
click at [117, 203] on li "Look for opportunities to take on different projects or responsibilities" at bounding box center [222, 218] width 380 height 31
click at [170, 188] on li "Have a conversation with your manager about your concerns" at bounding box center [222, 196] width 380 height 16
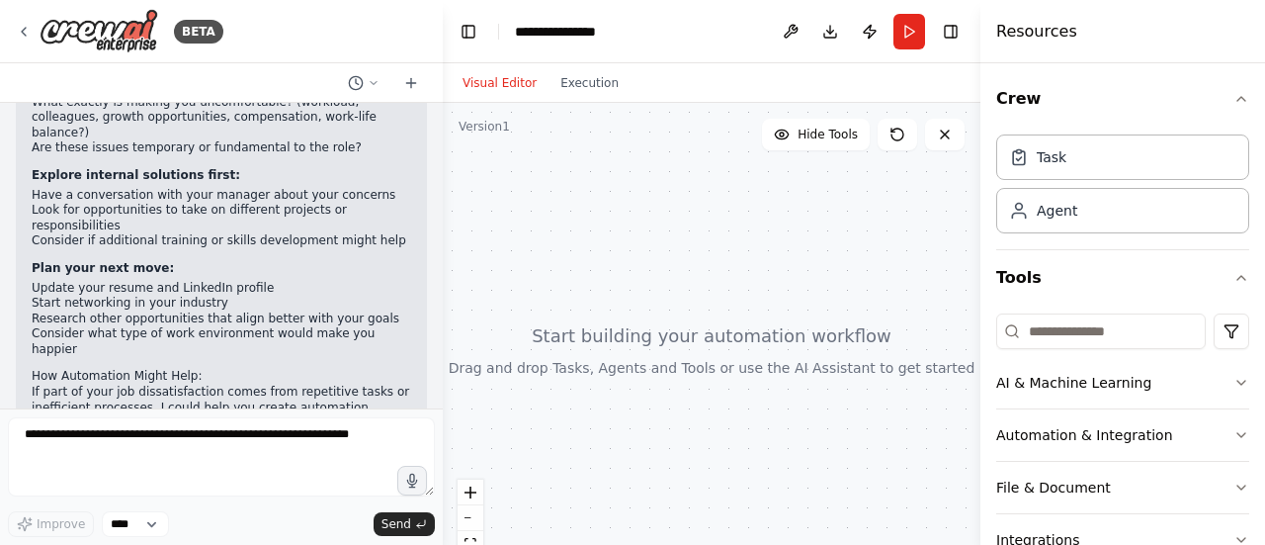
click at [192, 233] on li "Consider if additional training or skills development might help" at bounding box center [222, 241] width 380 height 16
click at [152, 203] on li "Look for opportunities to take on different projects or responsibilities" at bounding box center [222, 218] width 380 height 31
click at [214, 203] on li "Look for opportunities to take on different projects or responsibilities" at bounding box center [222, 218] width 380 height 31
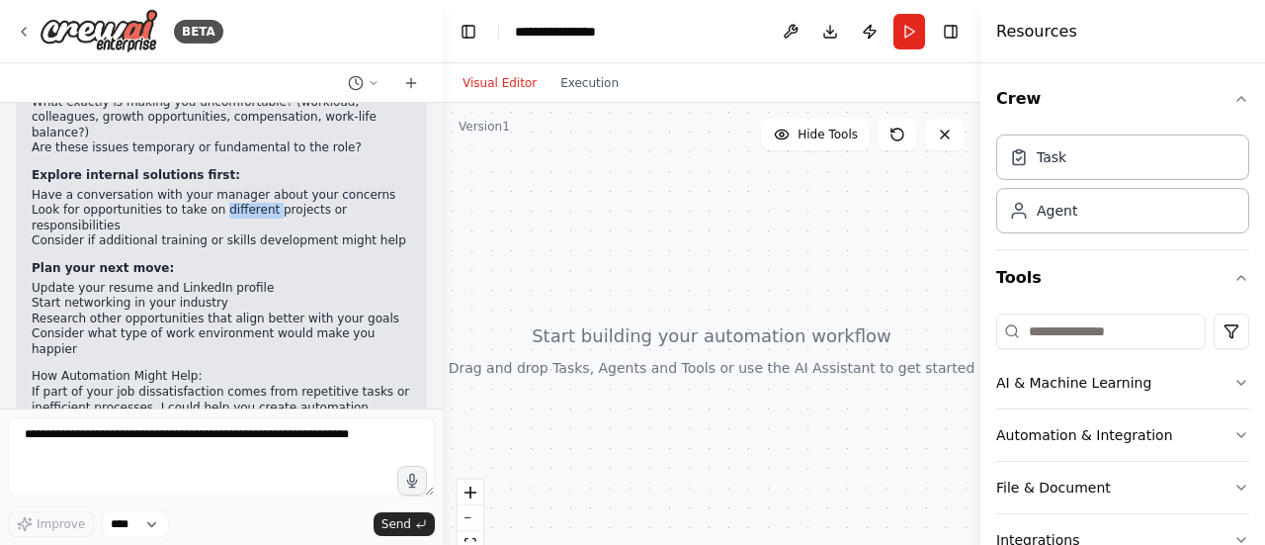
click at [214, 203] on li "Look for opportunities to take on different projects or responsibilities" at bounding box center [222, 218] width 380 height 31
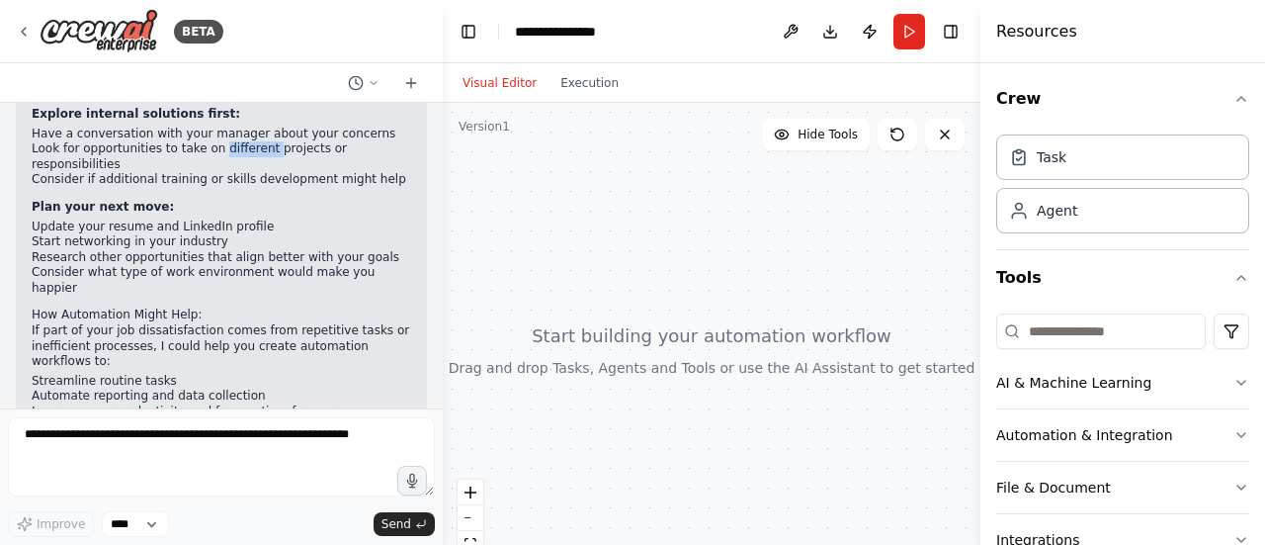
scroll to position [358, 0]
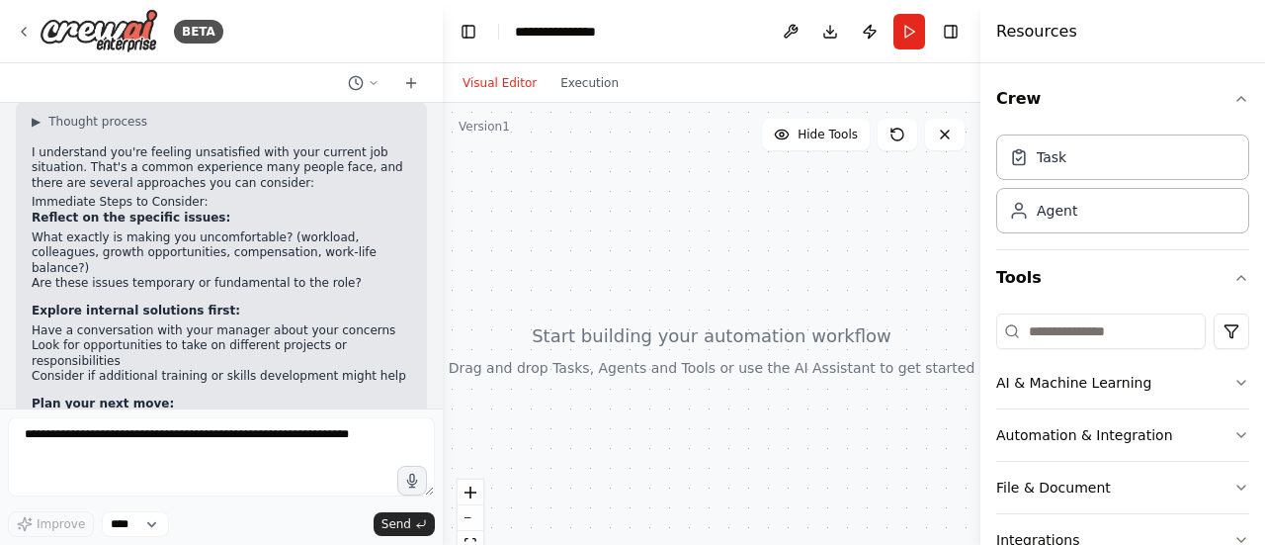
click at [297, 303] on p "Explore internal solutions first:" at bounding box center [222, 311] width 380 height 16
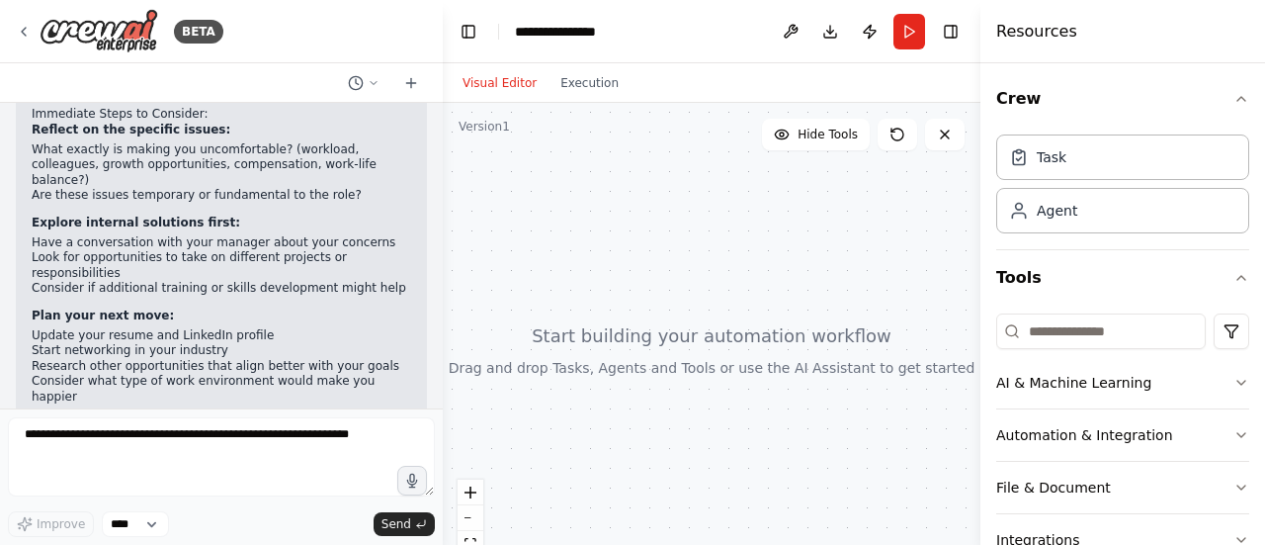
scroll to position [177, 0]
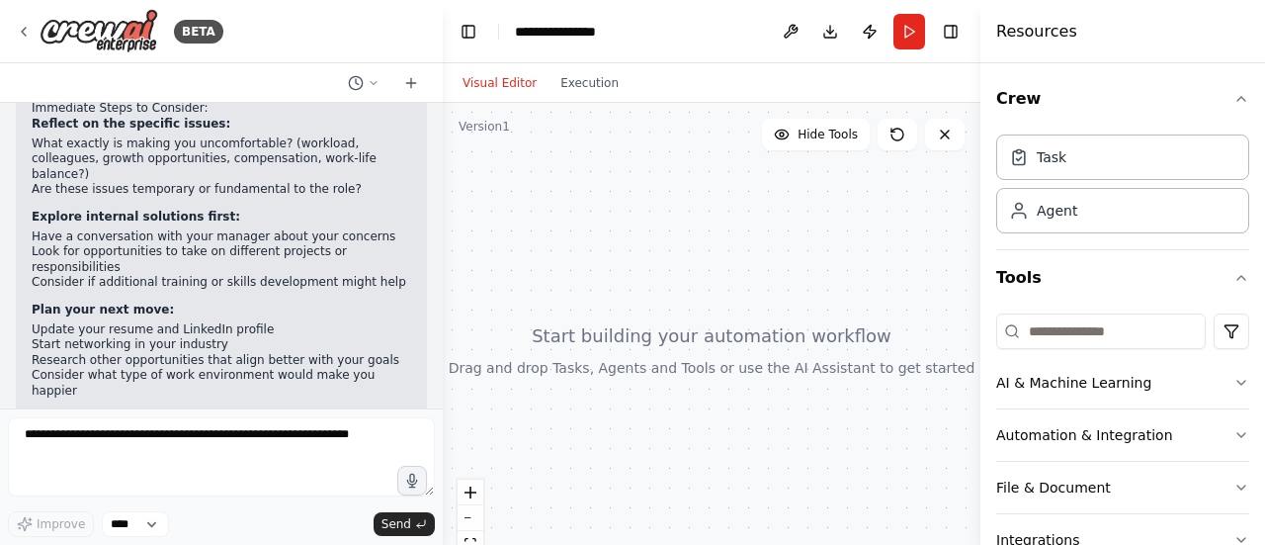
click at [183, 337] on li "Start networking in your industry" at bounding box center [222, 345] width 380 height 16
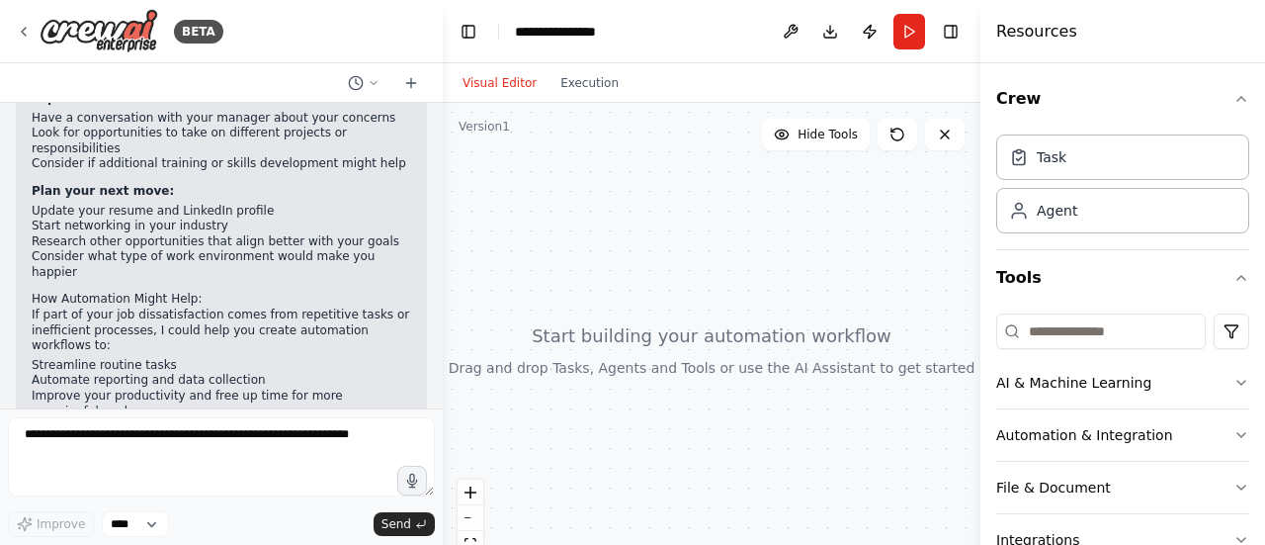
click at [235, 307] on p "If part of your job dissatisfaction comes from repetitive tasks or inefficient …" at bounding box center [222, 330] width 380 height 46
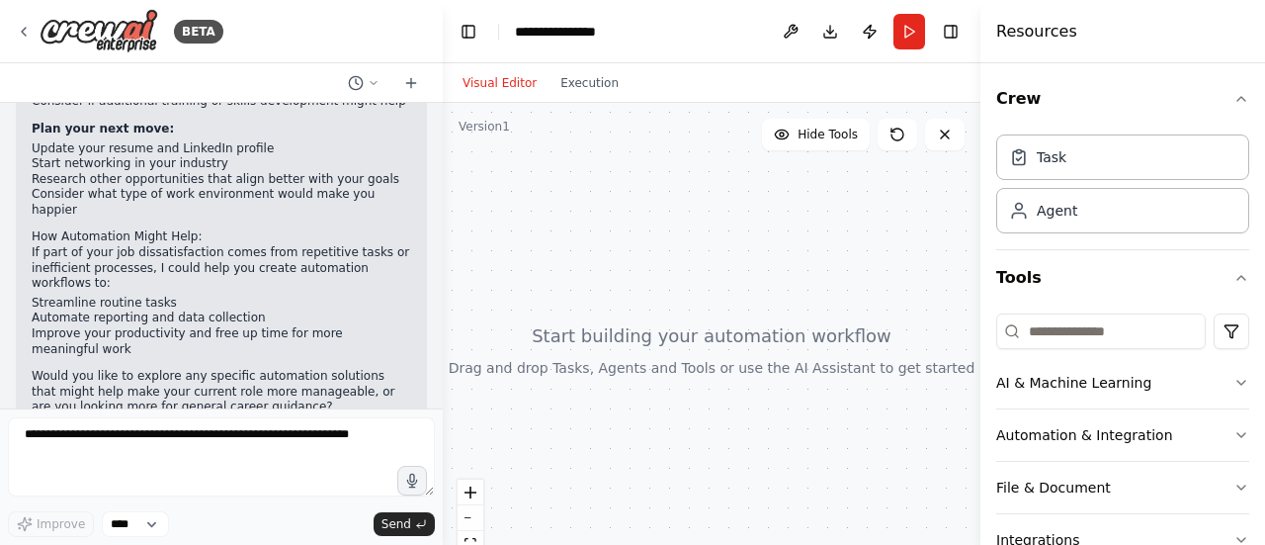
click at [284, 246] on div "▶ Thought process I understand you're feeling unsatisfied with your current job…" at bounding box center [222, 127] width 380 height 576
click at [376, 81] on icon at bounding box center [374, 83] width 12 height 12
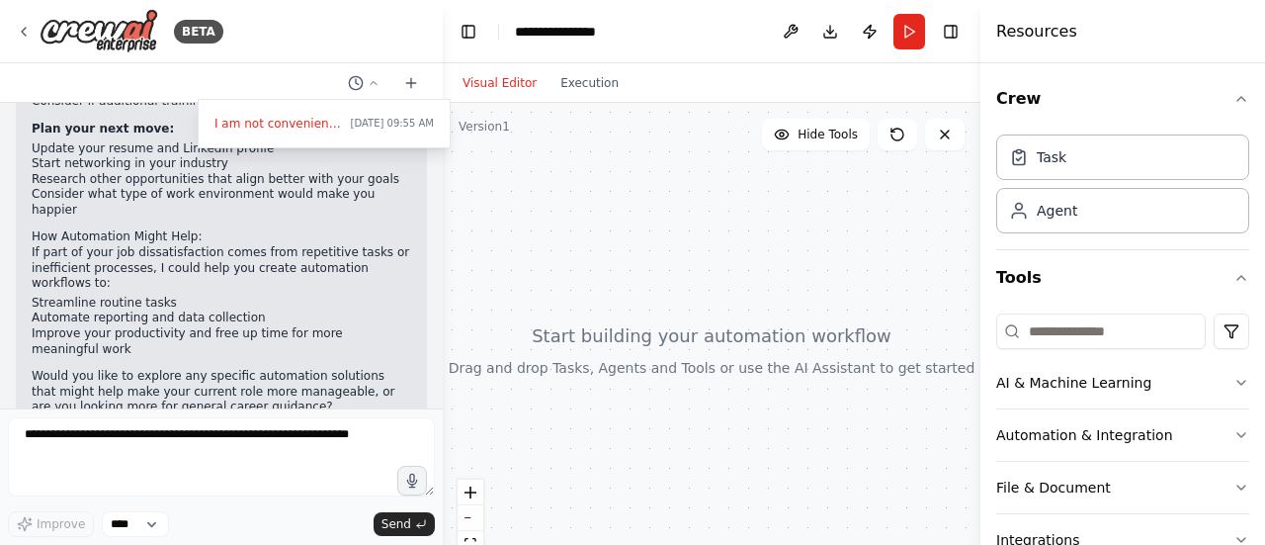
click at [365, 205] on div at bounding box center [221, 272] width 443 height 545
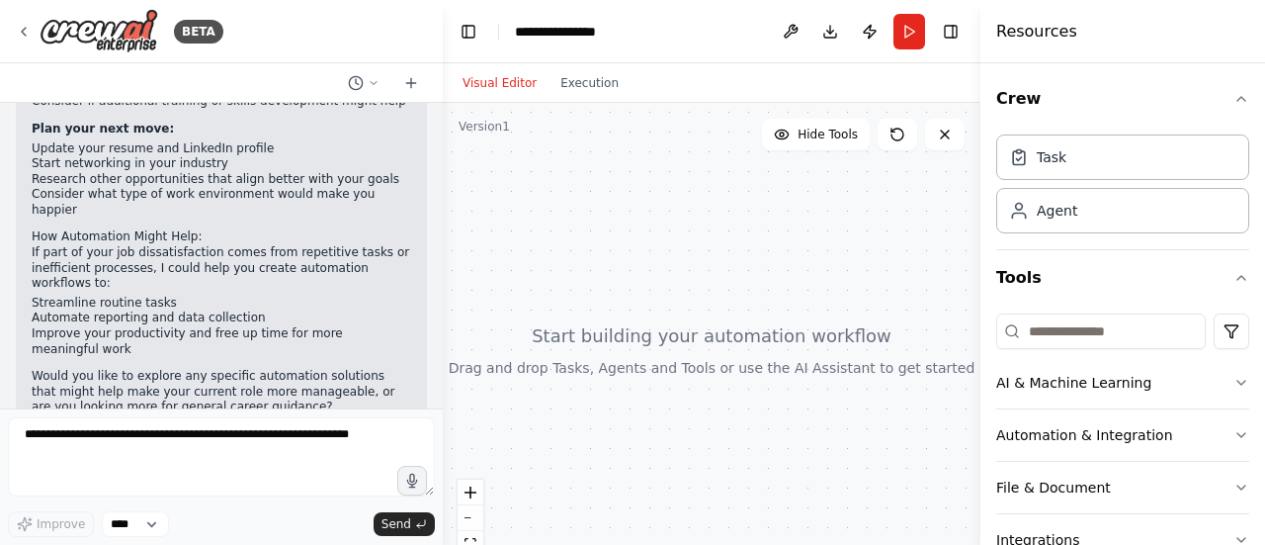
click at [102, 229] on h2 "How Automation Might Help:" at bounding box center [222, 237] width 380 height 16
click at [145, 229] on h2 "How Automation Might Help:" at bounding box center [222, 237] width 380 height 16
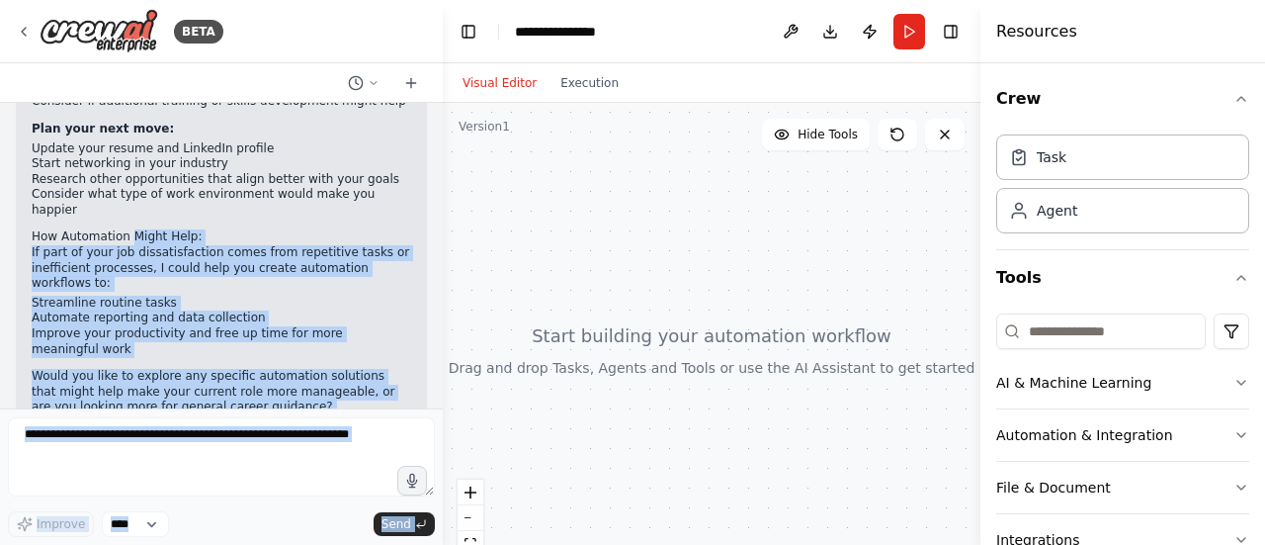
scroll to position [0, 0]
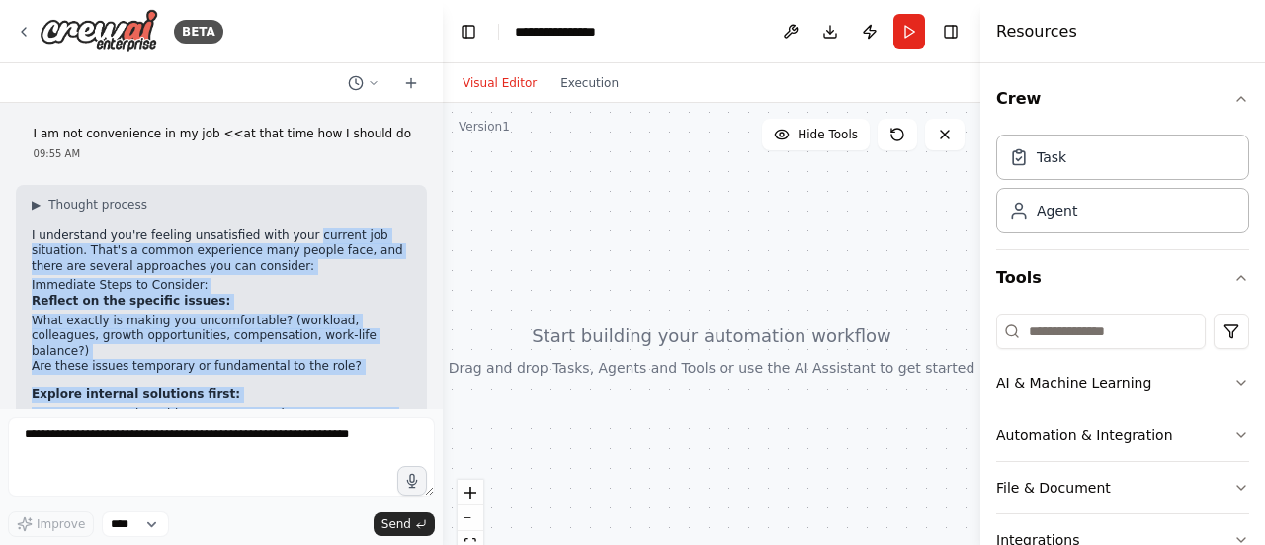
drag, startPoint x: 145, startPoint y: 191, endPoint x: 297, endPoint y: 260, distance: 166.3
click at [297, 260] on div "▶ Thought process I understand you're feeling unsatisfied with your current job…" at bounding box center [222, 485] width 380 height 576
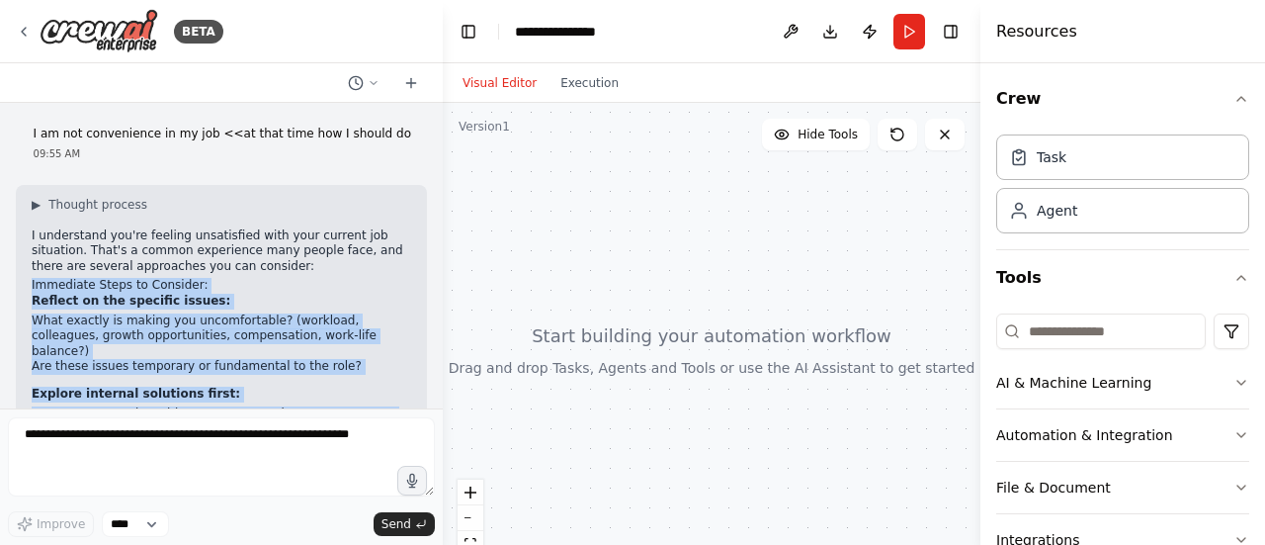
click at [297, 260] on p "I understand you're feeling unsatisfied with your current job situation. That's…" at bounding box center [222, 251] width 380 height 46
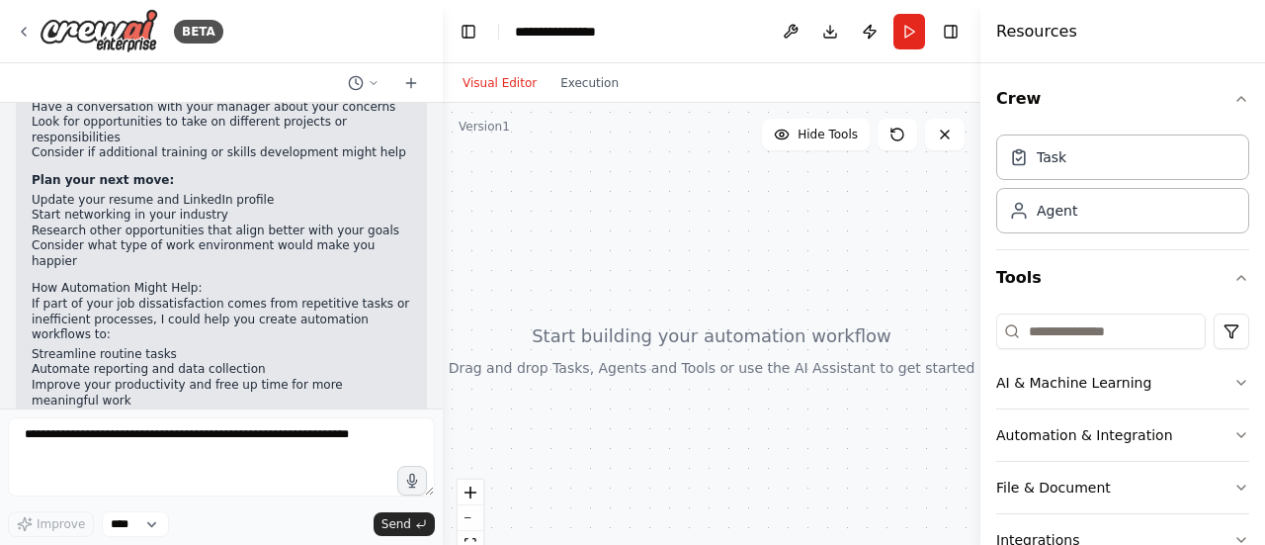
scroll to position [358, 0]
